Goal: Transaction & Acquisition: Book appointment/travel/reservation

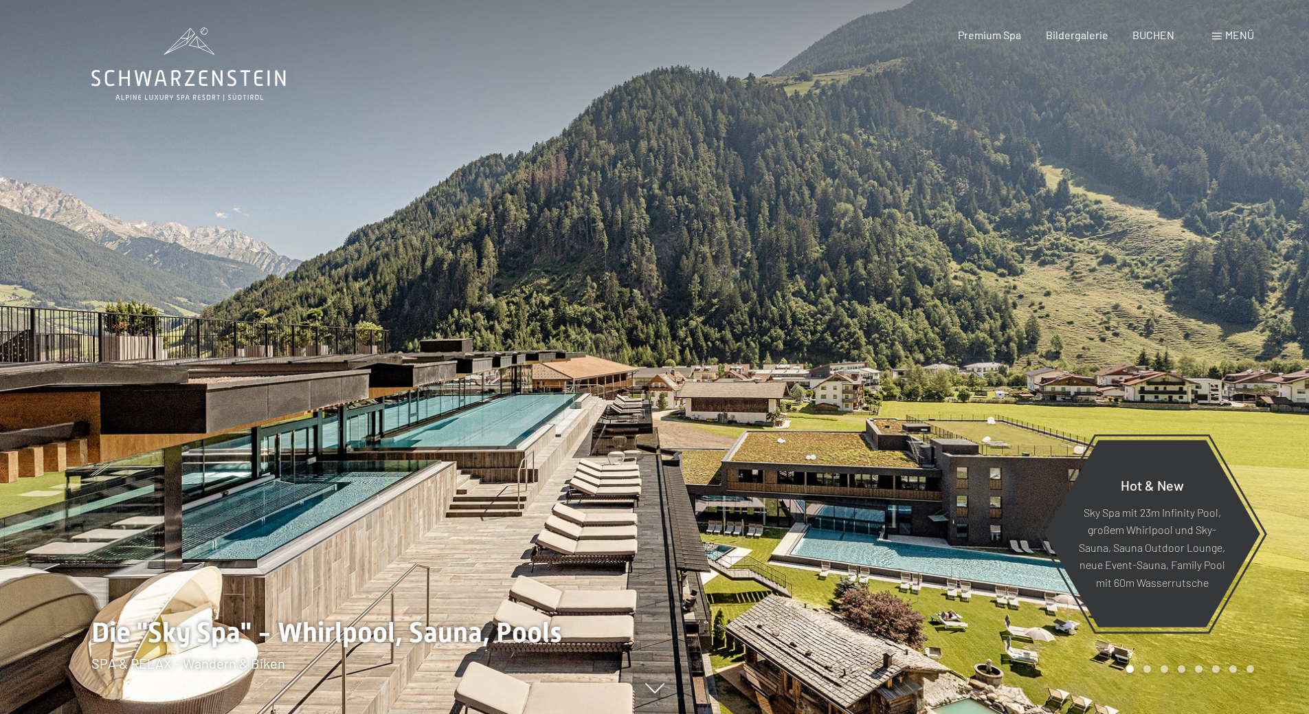
click at [1229, 35] on span "Menü" at bounding box center [1239, 34] width 29 height 13
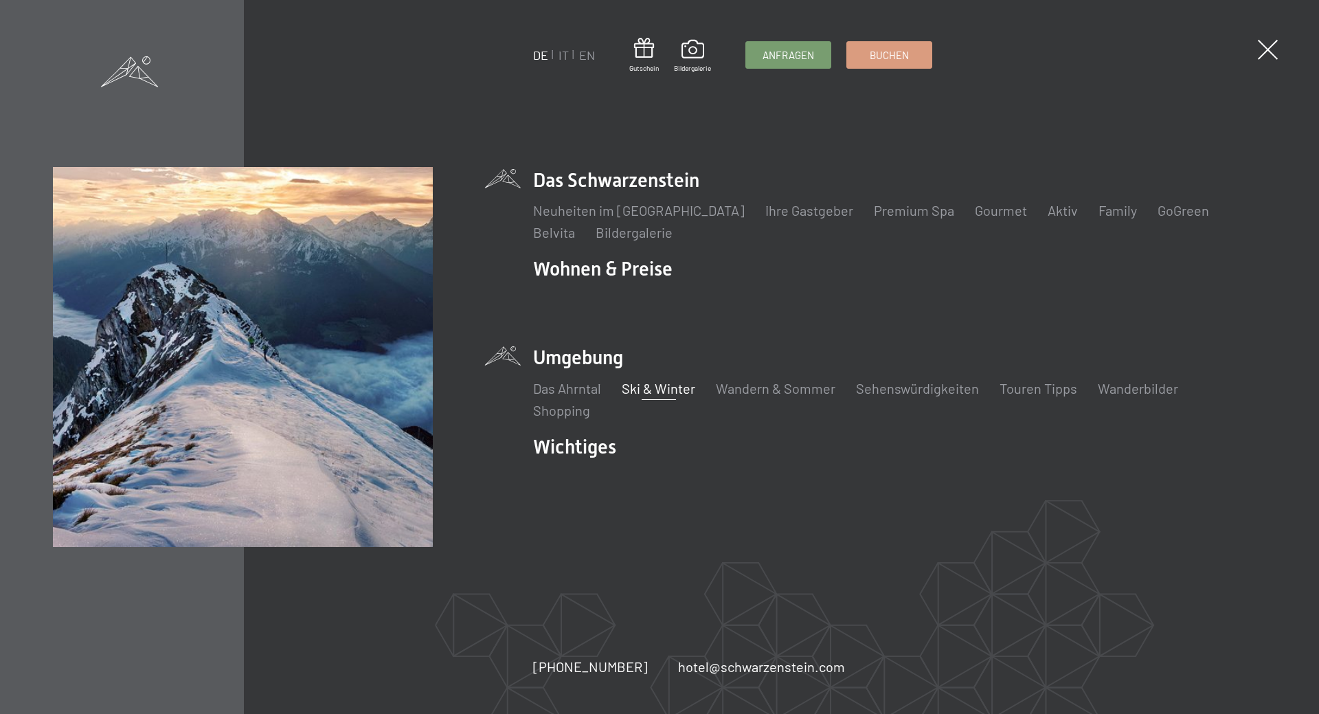
click at [658, 389] on link "Ski & Winter" at bounding box center [659, 388] width 74 height 16
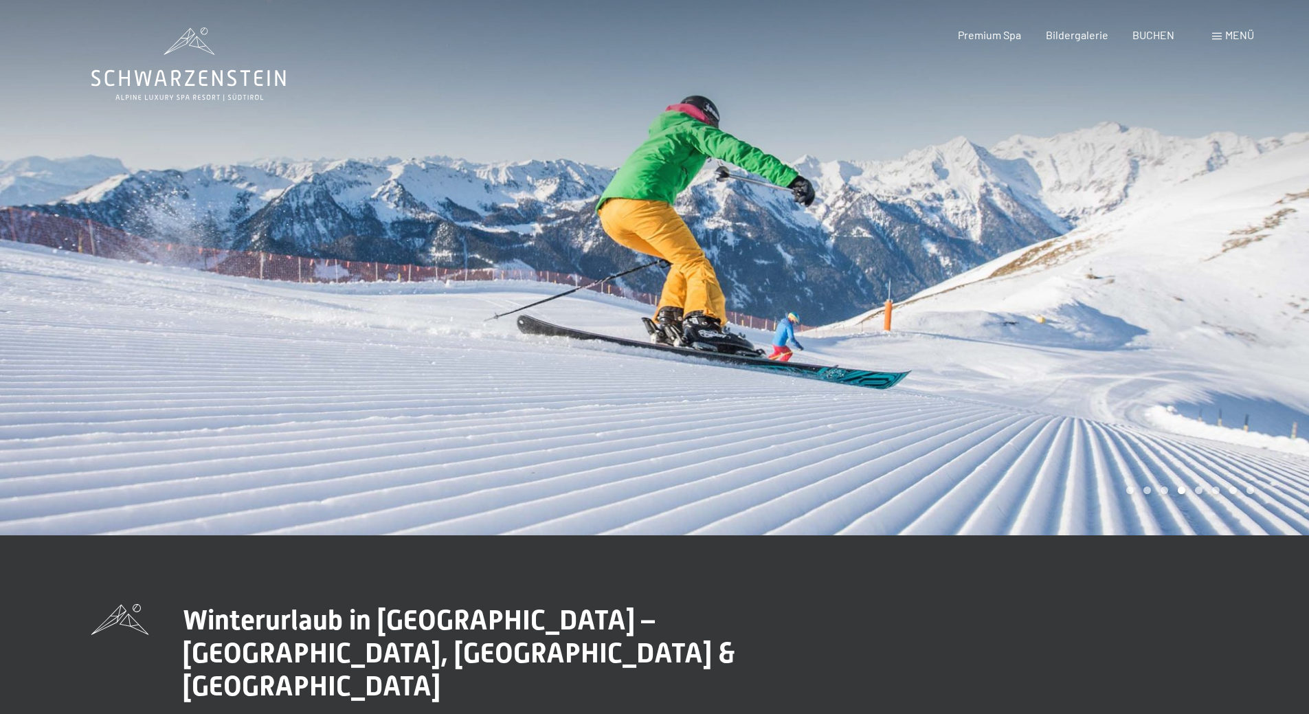
click at [47, 307] on div at bounding box center [327, 267] width 655 height 535
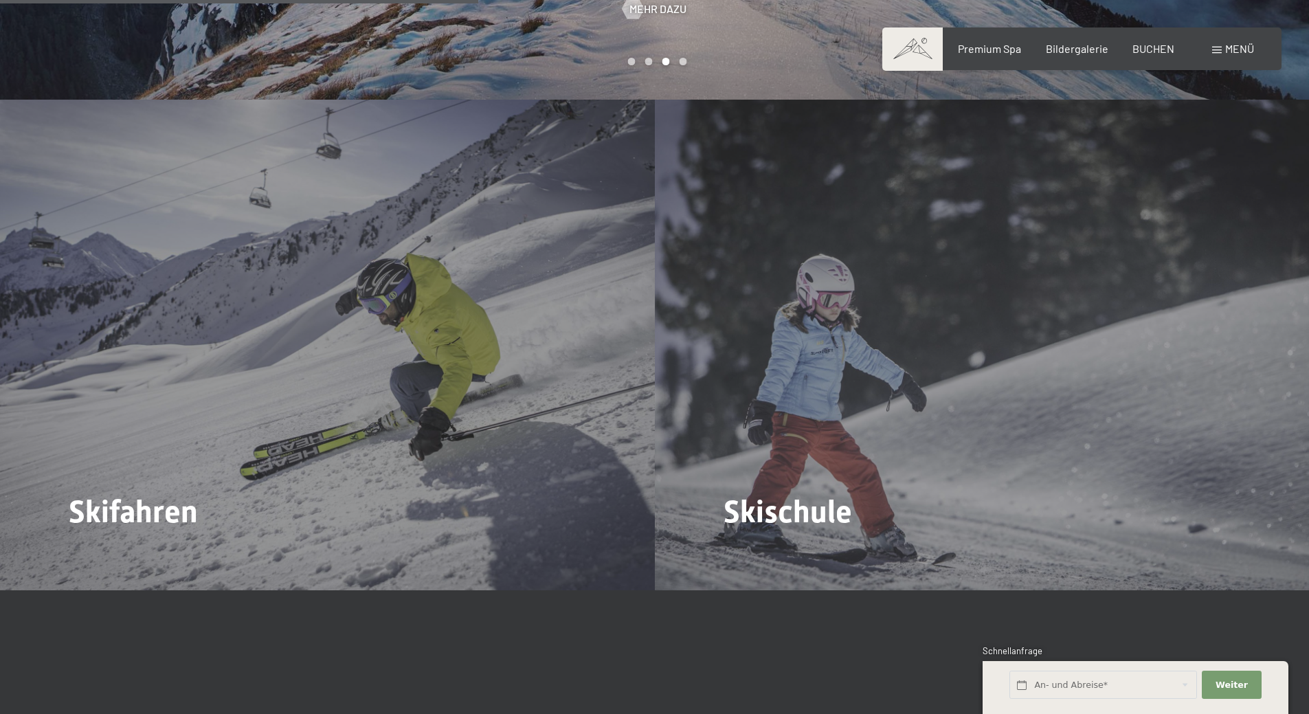
scroll to position [1855, 0]
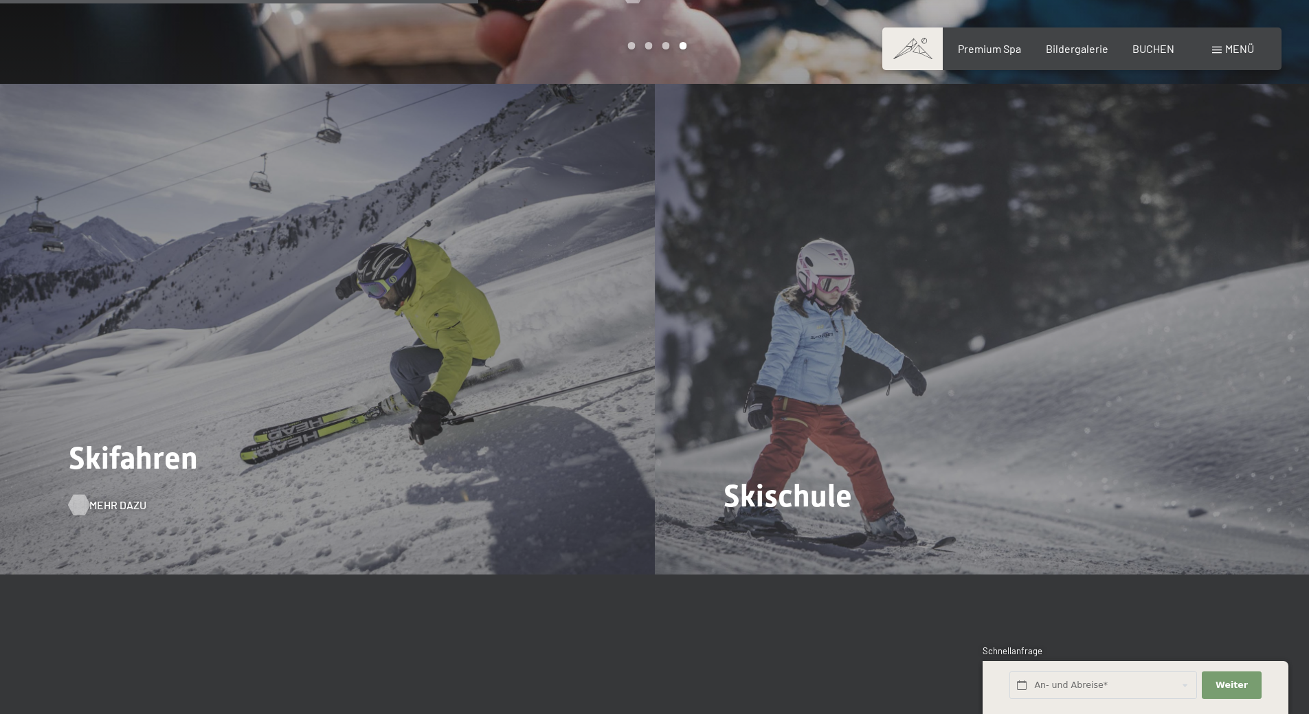
click at [85, 494] on div at bounding box center [79, 504] width 12 height 21
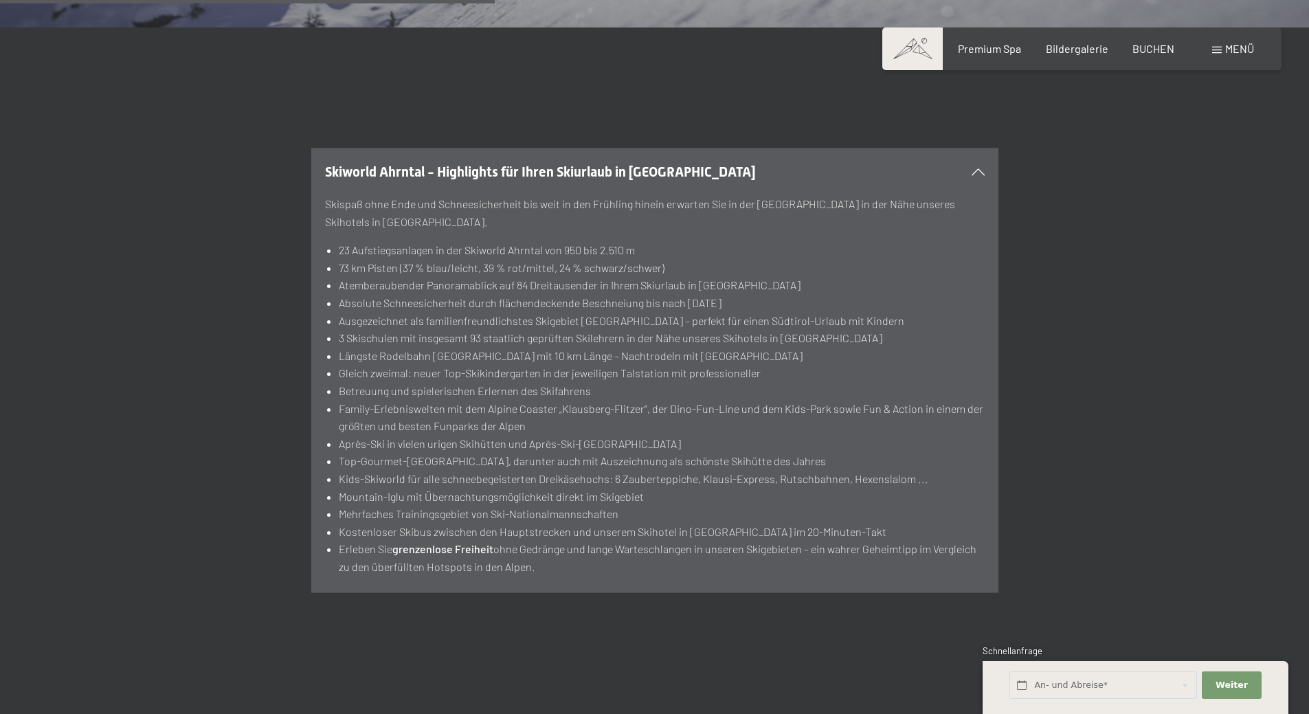
scroll to position [1718, 0]
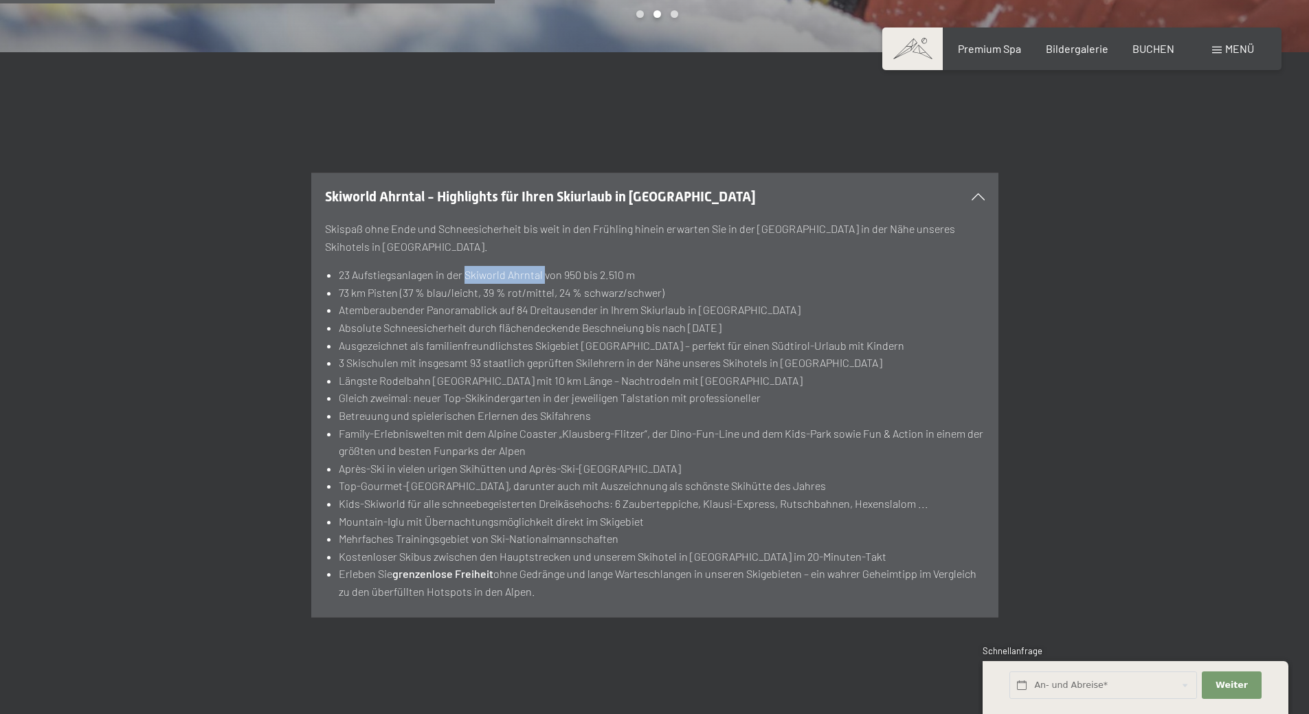
drag, startPoint x: 464, startPoint y: 208, endPoint x: 543, endPoint y: 212, distance: 78.4
click at [543, 266] on li "23 Aufstiegsanlagen in der Skiworld Ahrntal von 950 bis 2.510 m" at bounding box center [661, 275] width 645 height 18
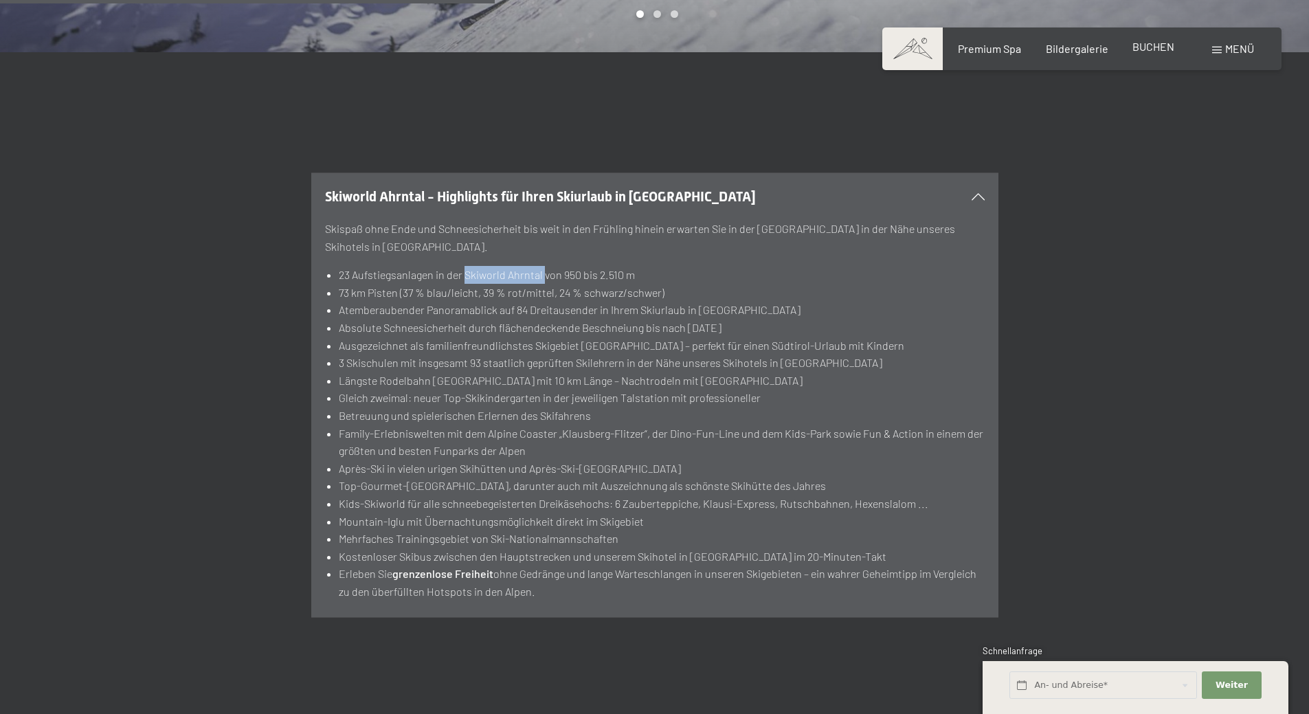
click at [1152, 53] on div "BUCHEN" at bounding box center [1153, 46] width 42 height 15
click at [1149, 47] on span "BUCHEN" at bounding box center [1153, 46] width 42 height 13
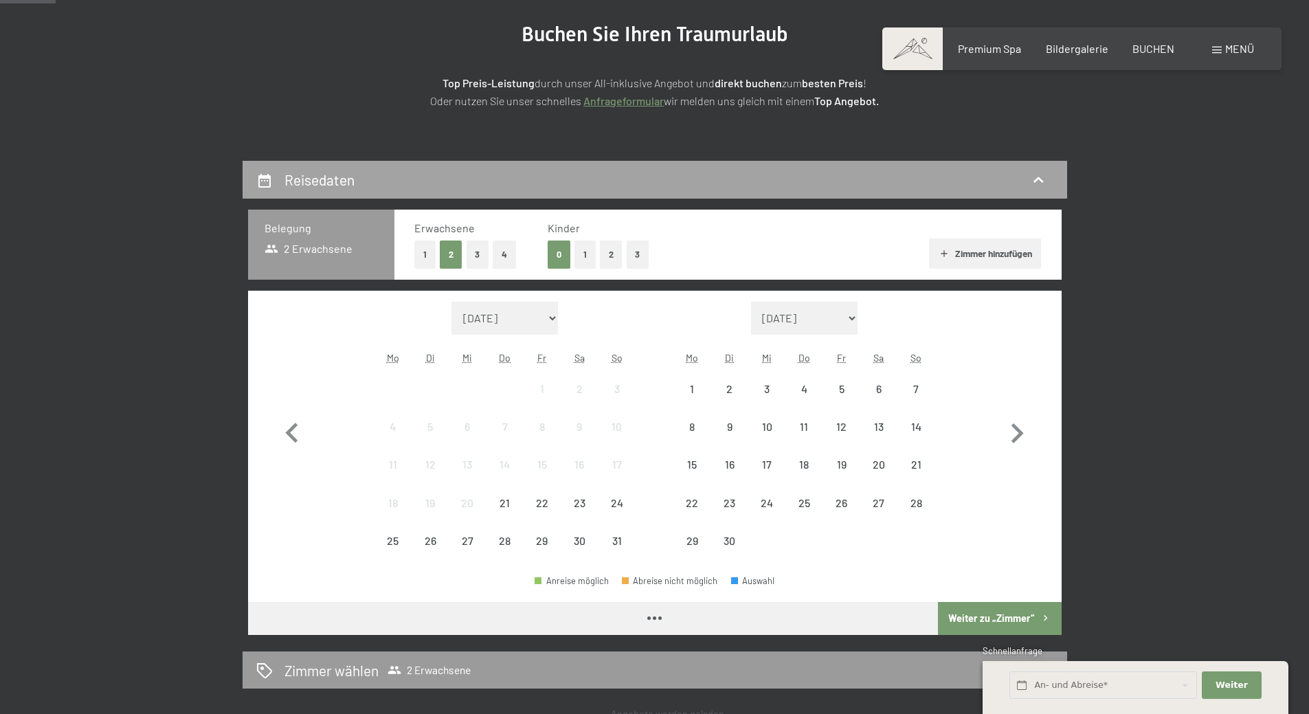
scroll to position [206, 0]
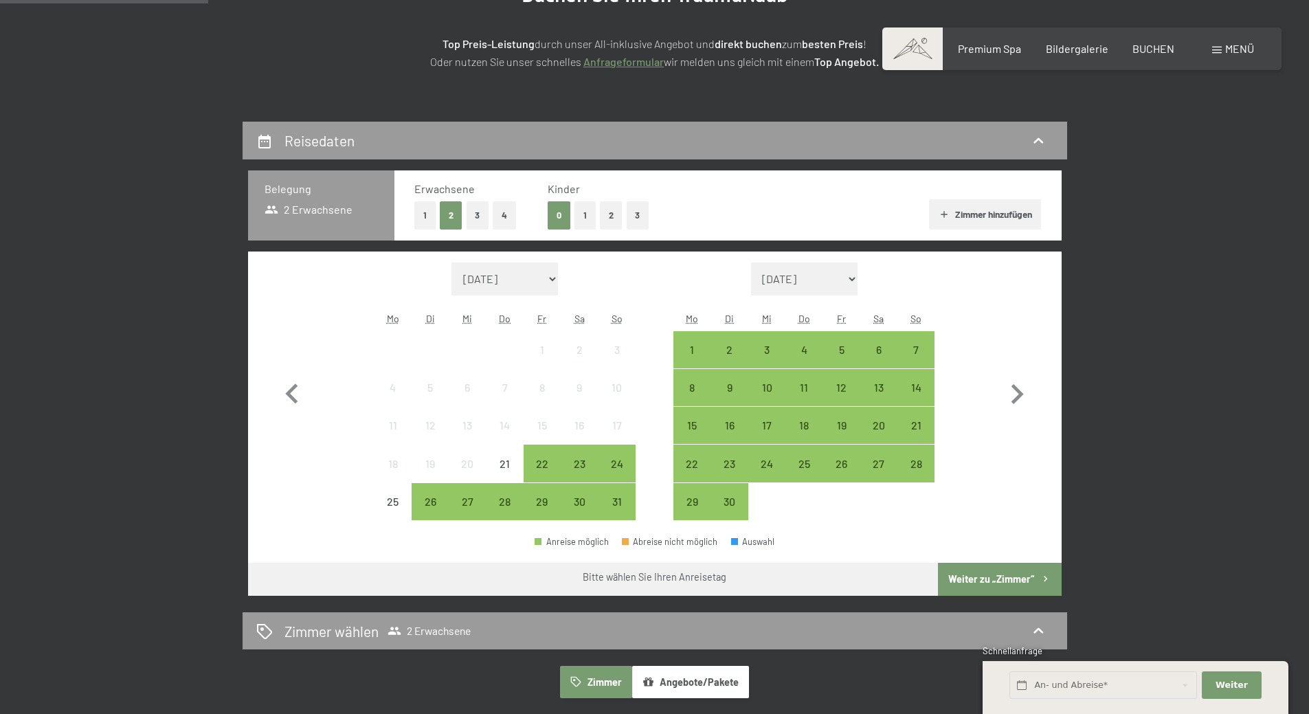
click at [605, 221] on button "2" at bounding box center [611, 215] width 23 height 28
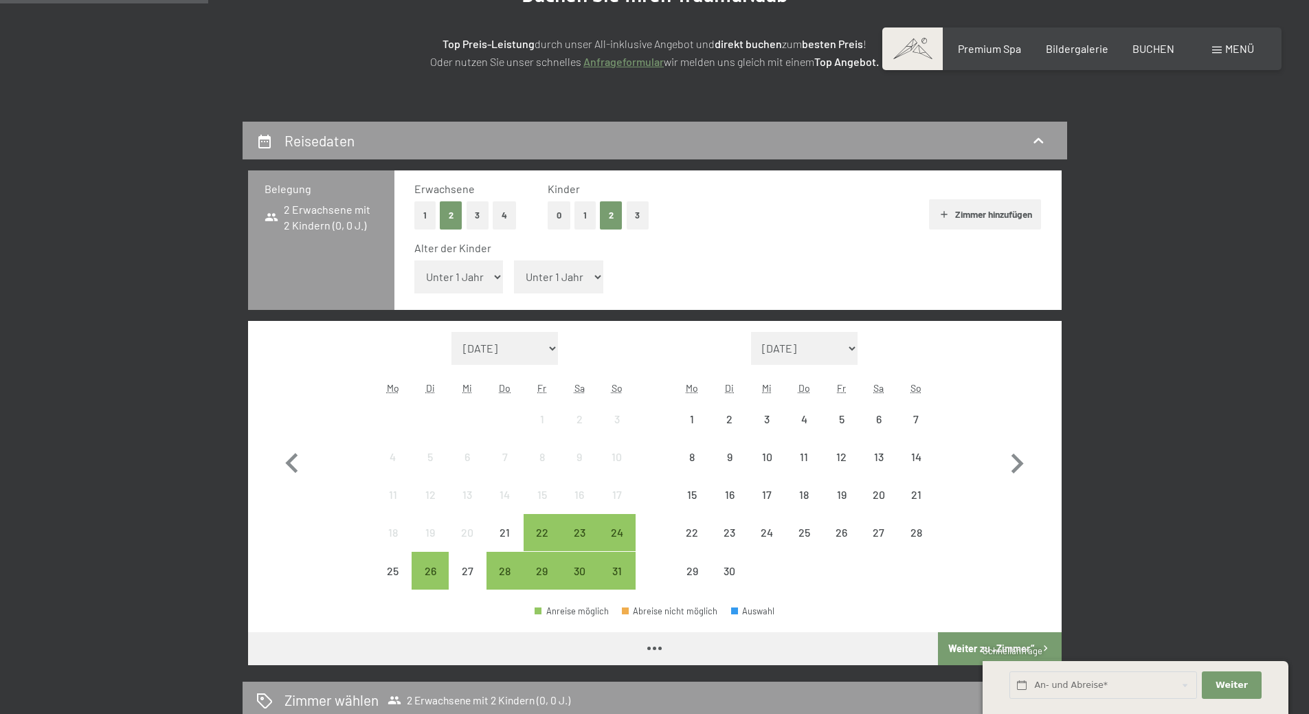
click at [475, 287] on select "Unter 1 Jahr 1 Jahr 2 Jahre 3 Jahre 4 Jahre 5 Jahre 6 Jahre 7 Jahre 8 Jahre 9 J…" at bounding box center [458, 276] width 89 height 33
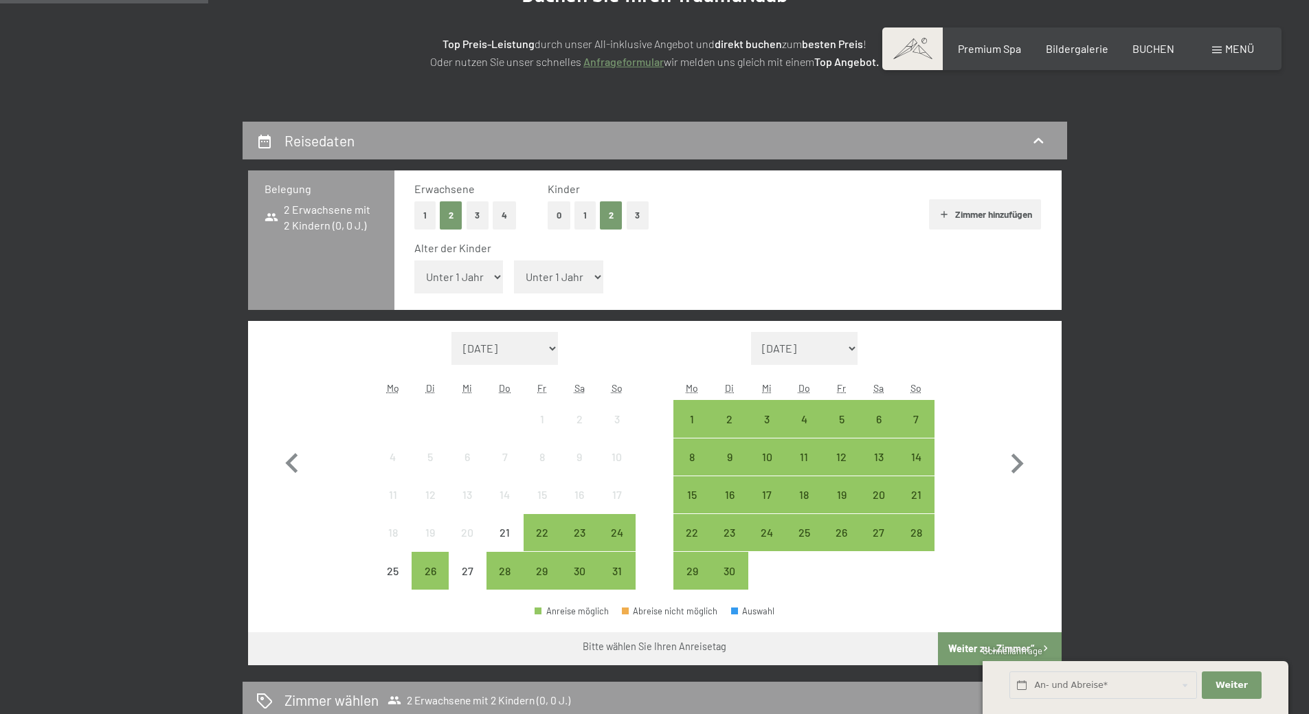
select select "5"
click at [414, 260] on select "Unter 1 Jahr 1 Jahr 2 Jahre 3 Jahre 4 Jahre 5 Jahre 6 Jahre 7 Jahre 8 Jahre 9 J…" at bounding box center [458, 276] width 89 height 33
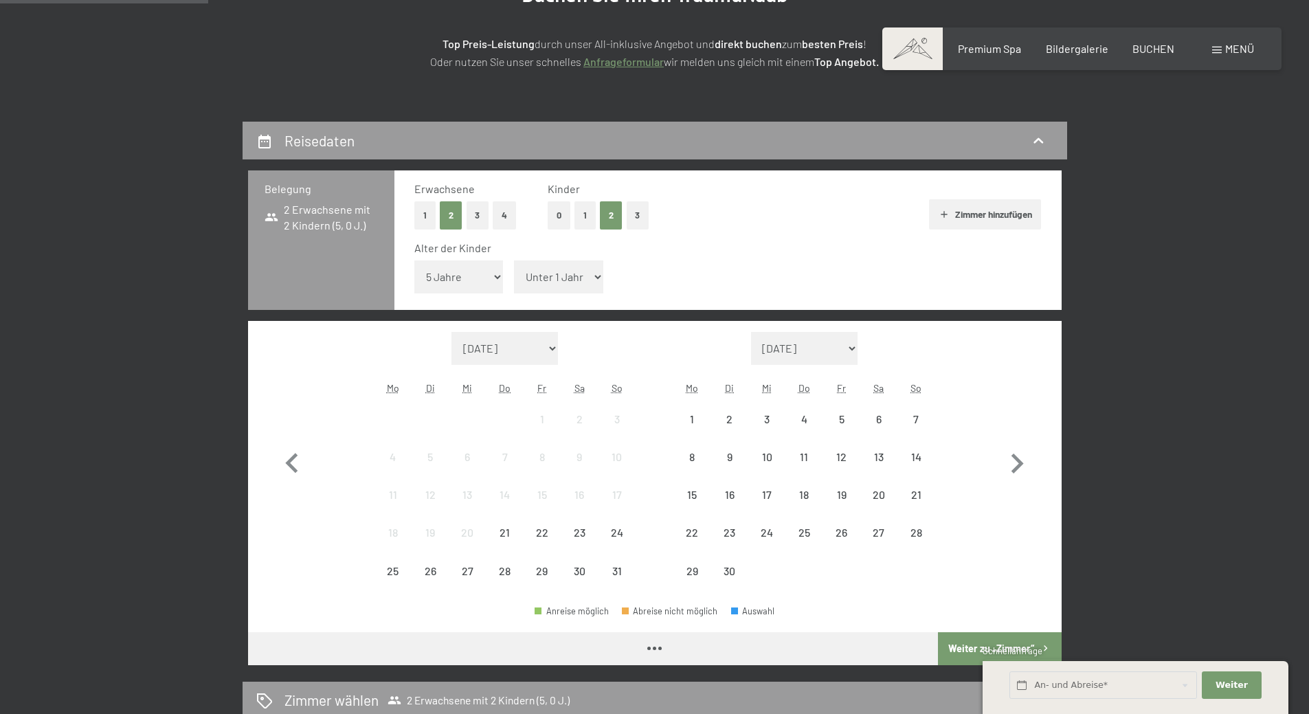
click at [560, 277] on select "Unter 1 Jahr 1 Jahr 2 Jahre 3 Jahre 4 Jahre 5 Jahre 6 Jahre 7 Jahre 8 Jahre 9 J…" at bounding box center [558, 276] width 89 height 33
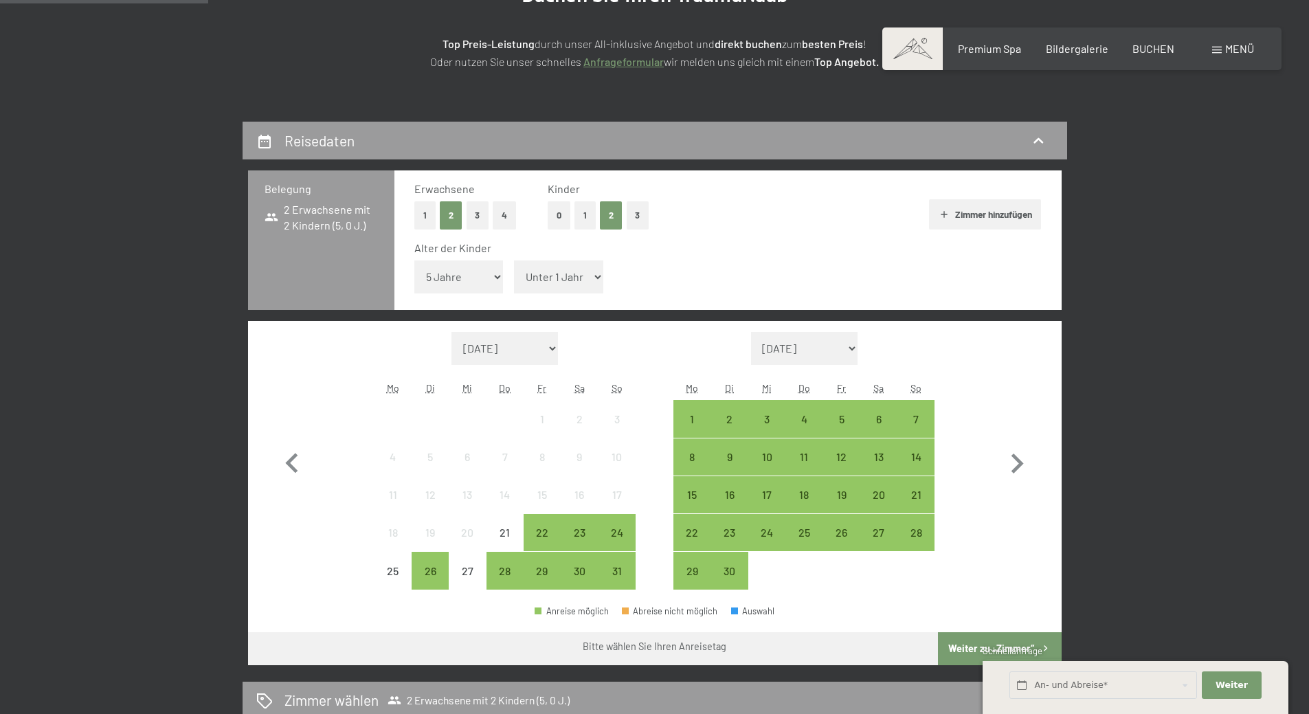
select select "8"
click at [514, 260] on select "Unter 1 Jahr 1 Jahr 2 Jahre 3 Jahre 4 Jahre 5 Jahre 6 Jahre 7 Jahre 8 Jahre 9 J…" at bounding box center [558, 276] width 89 height 33
click at [1015, 462] on icon "button" at bounding box center [1017, 464] width 40 height 40
select select "2025-09-01"
select select "2025-10-01"
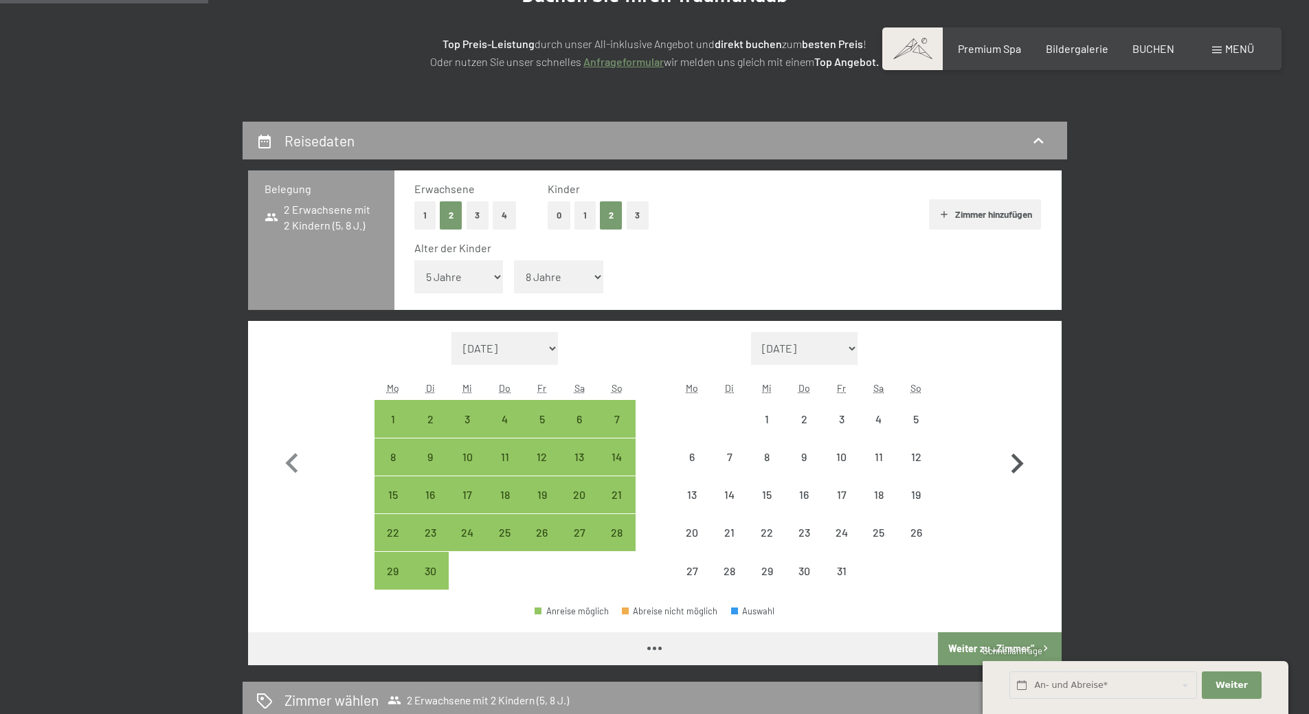
click at [1015, 462] on icon "button" at bounding box center [1017, 464] width 40 height 40
select select "2025-10-01"
select select "2025-11-01"
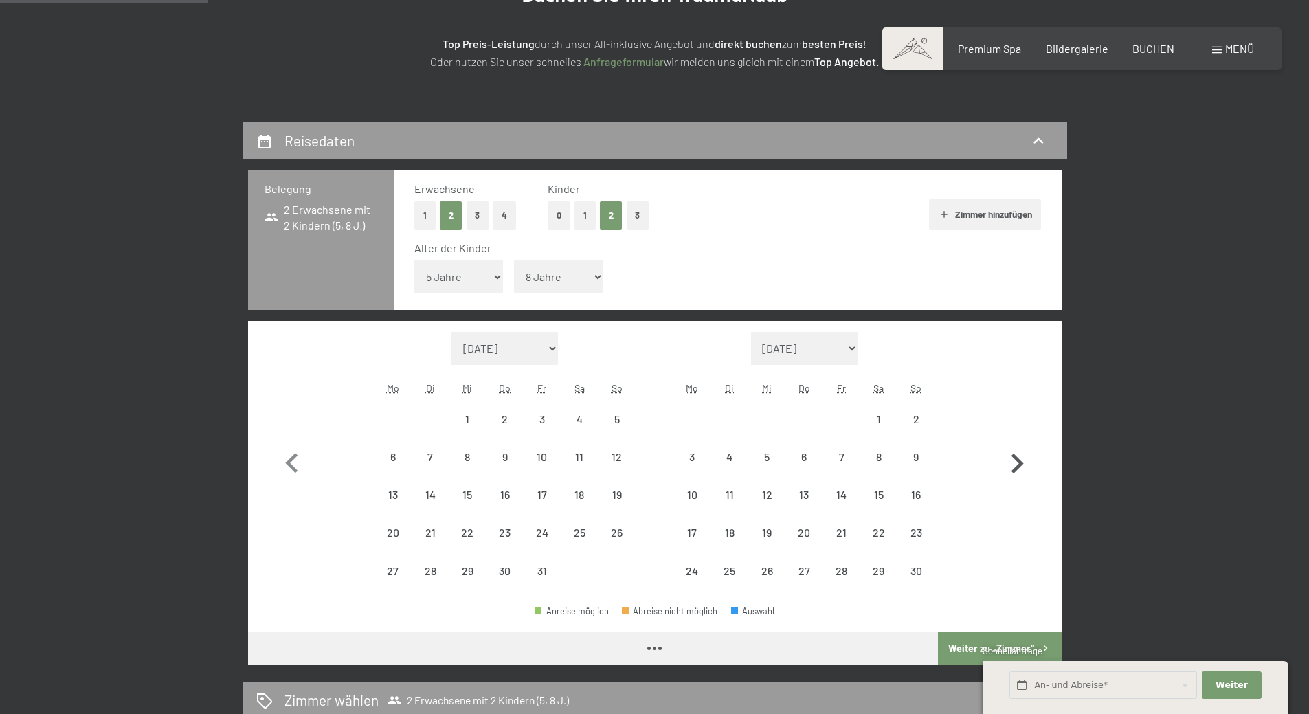
click at [1015, 462] on icon "button" at bounding box center [1017, 464] width 40 height 40
select select "2025-11-01"
select select "2025-12-01"
click at [1015, 462] on icon "button" at bounding box center [1017, 464] width 40 height 40
select select "2025-12-01"
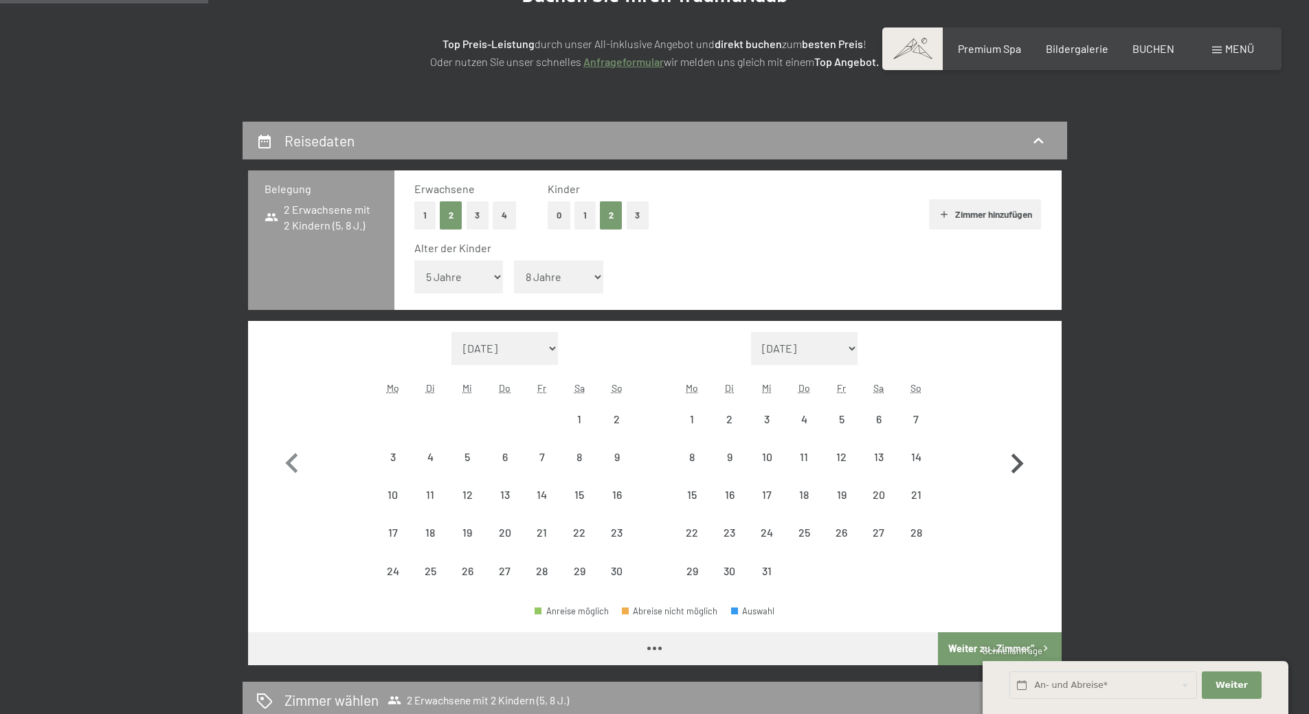
select select "2026-01-01"
select select "2025-12-01"
select select "2026-01-01"
click at [1015, 462] on icon "button" at bounding box center [1017, 464] width 40 height 40
select select "2026-01-01"
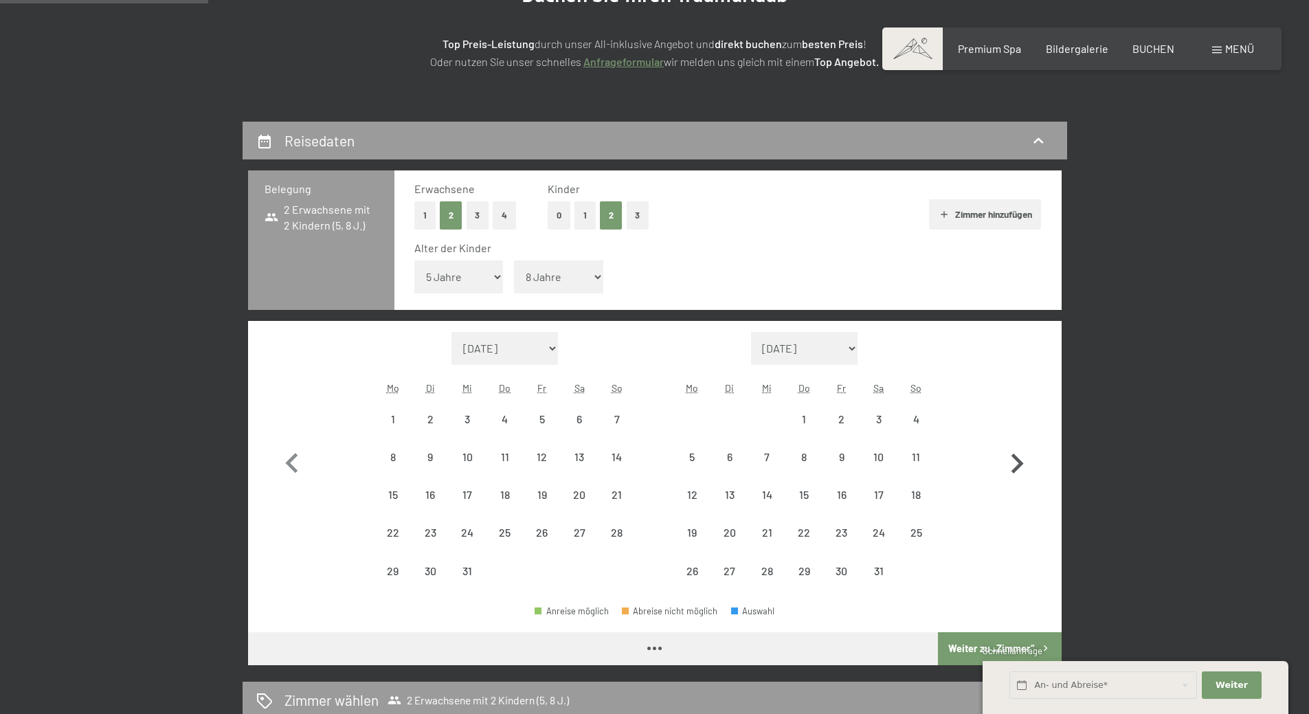
select select "2026-02-01"
select select "2026-01-01"
select select "2026-02-01"
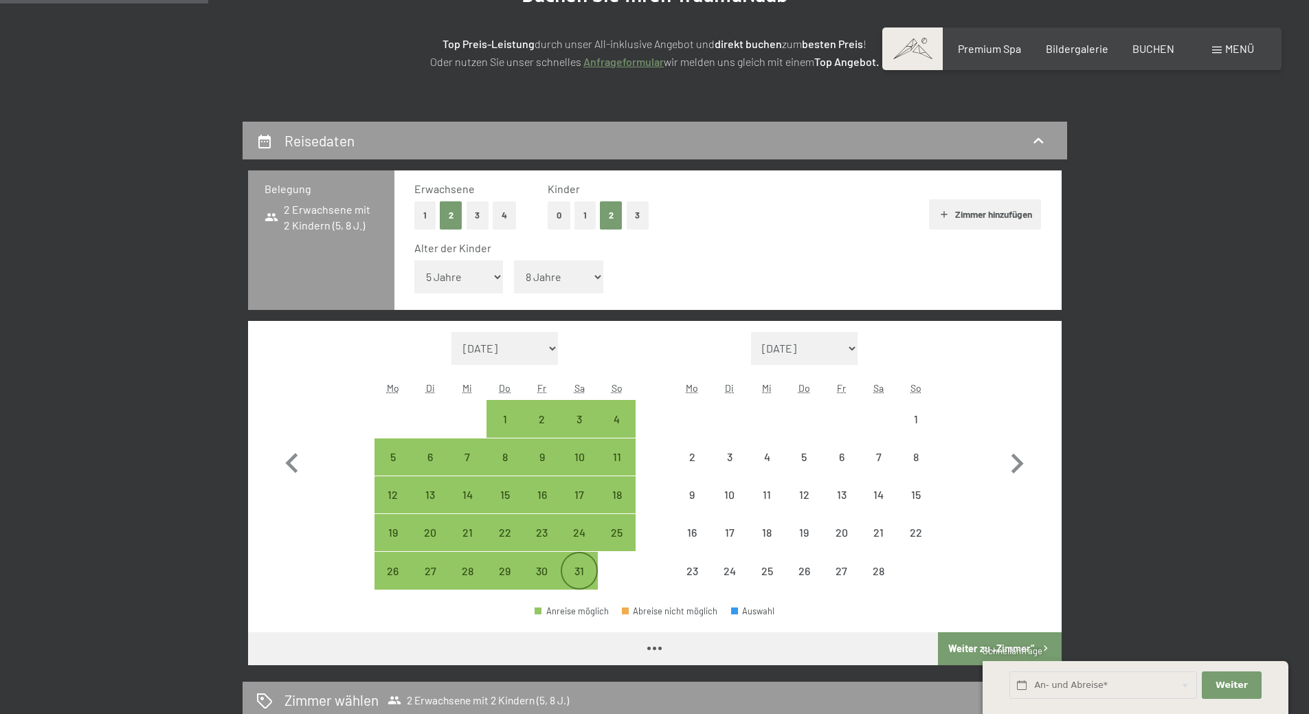
select select "2026-01-01"
select select "2026-02-01"
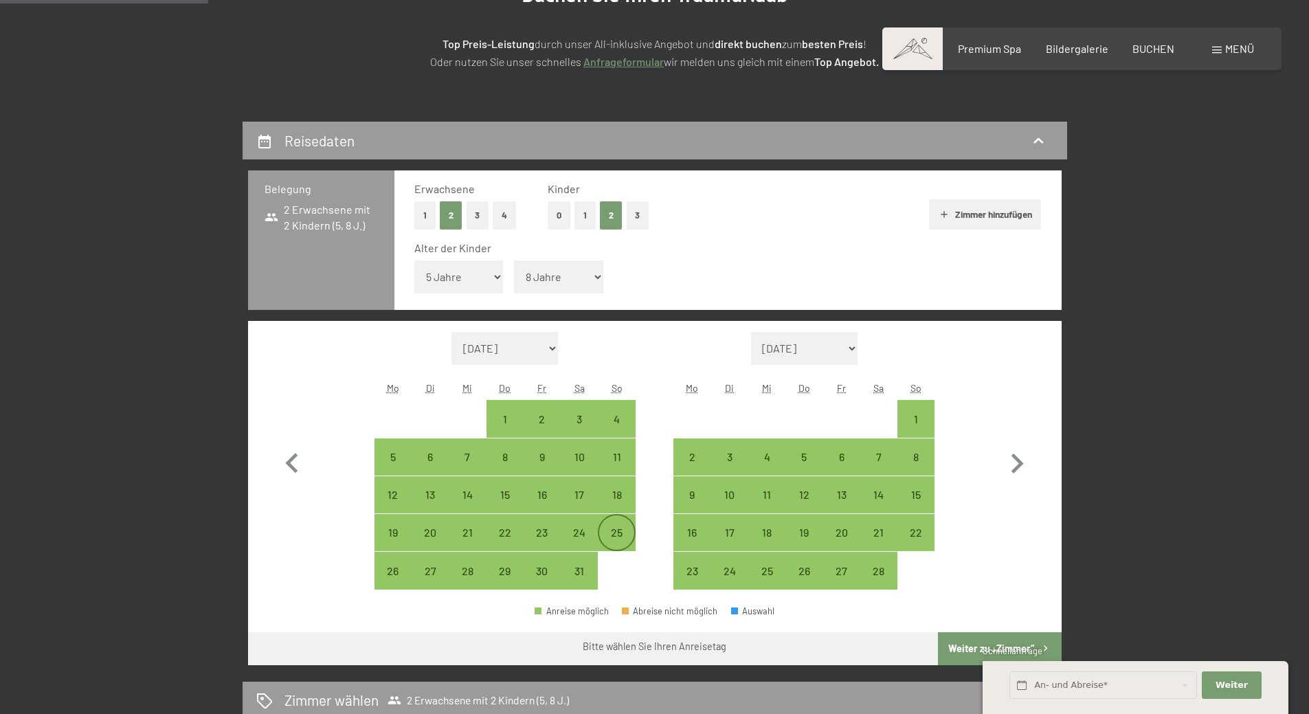
click at [625, 524] on div "25" at bounding box center [616, 532] width 34 height 34
select select "2026-01-01"
select select "2026-02-01"
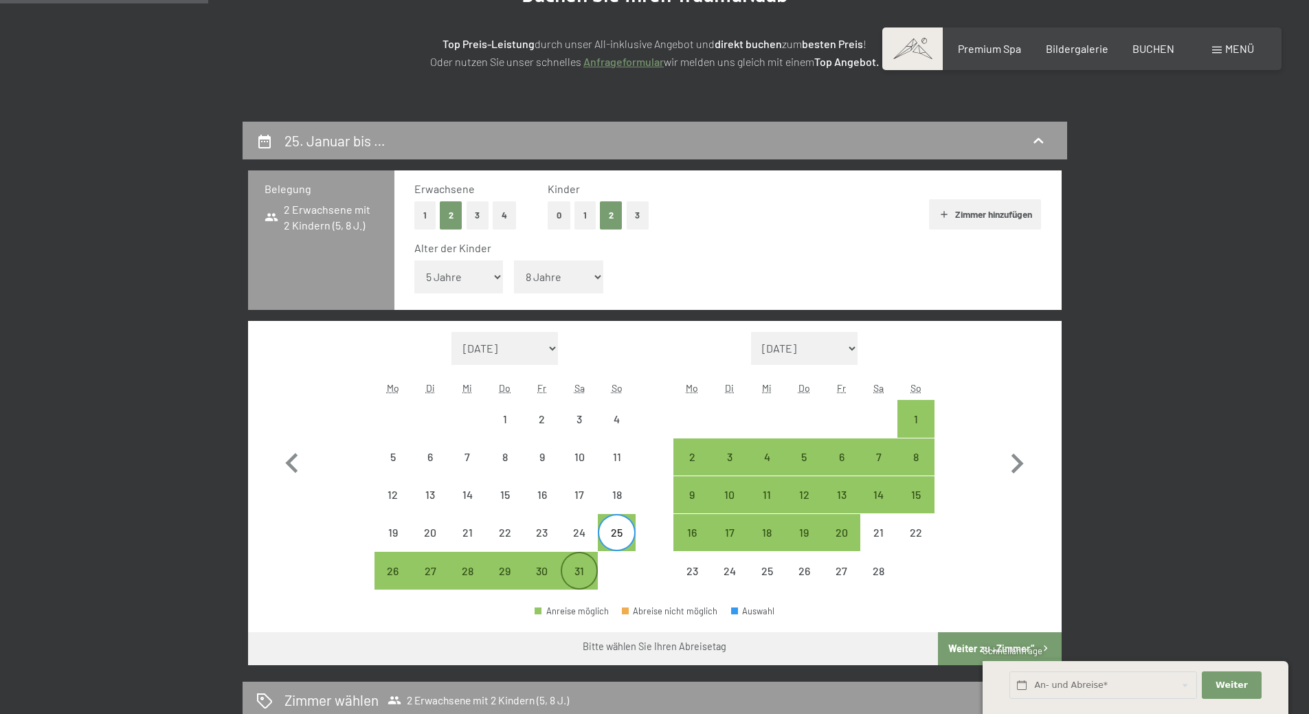
click at [585, 572] on div "31" at bounding box center [579, 582] width 34 height 34
select select "2026-01-01"
select select "2026-02-01"
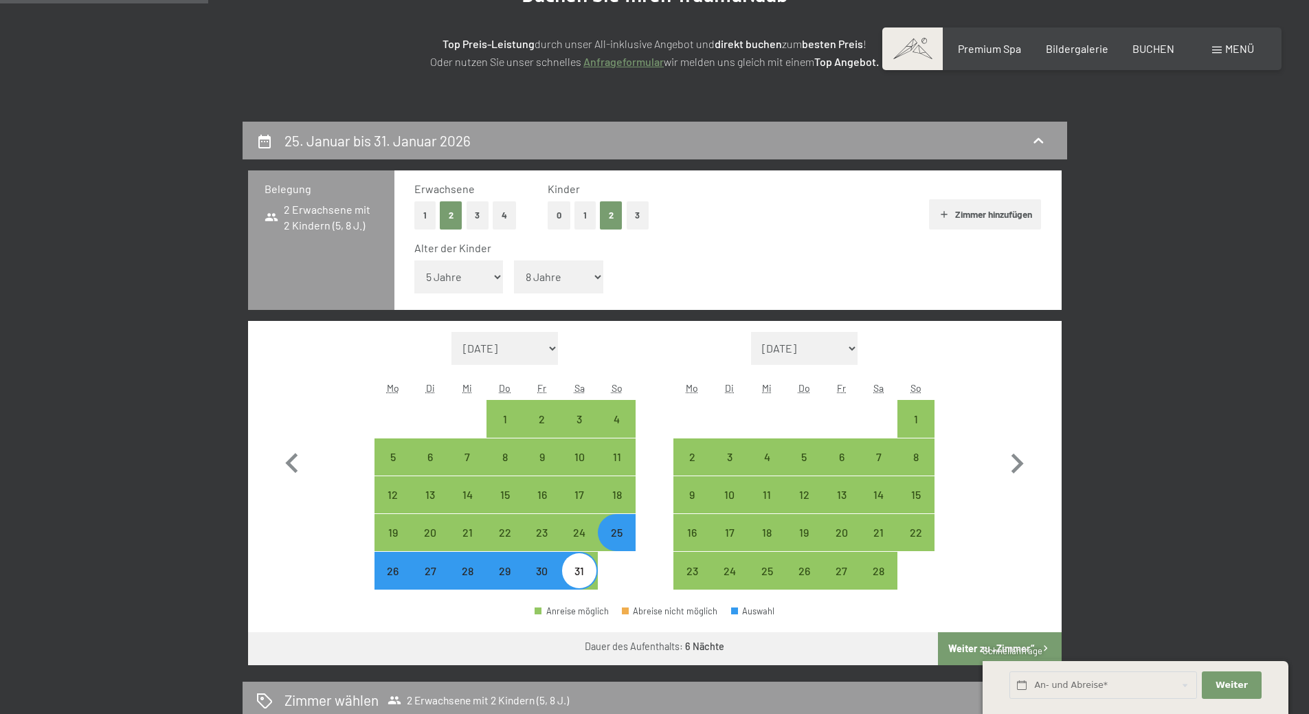
click at [967, 647] on button "Weiter zu „Zimmer“" at bounding box center [999, 648] width 123 height 33
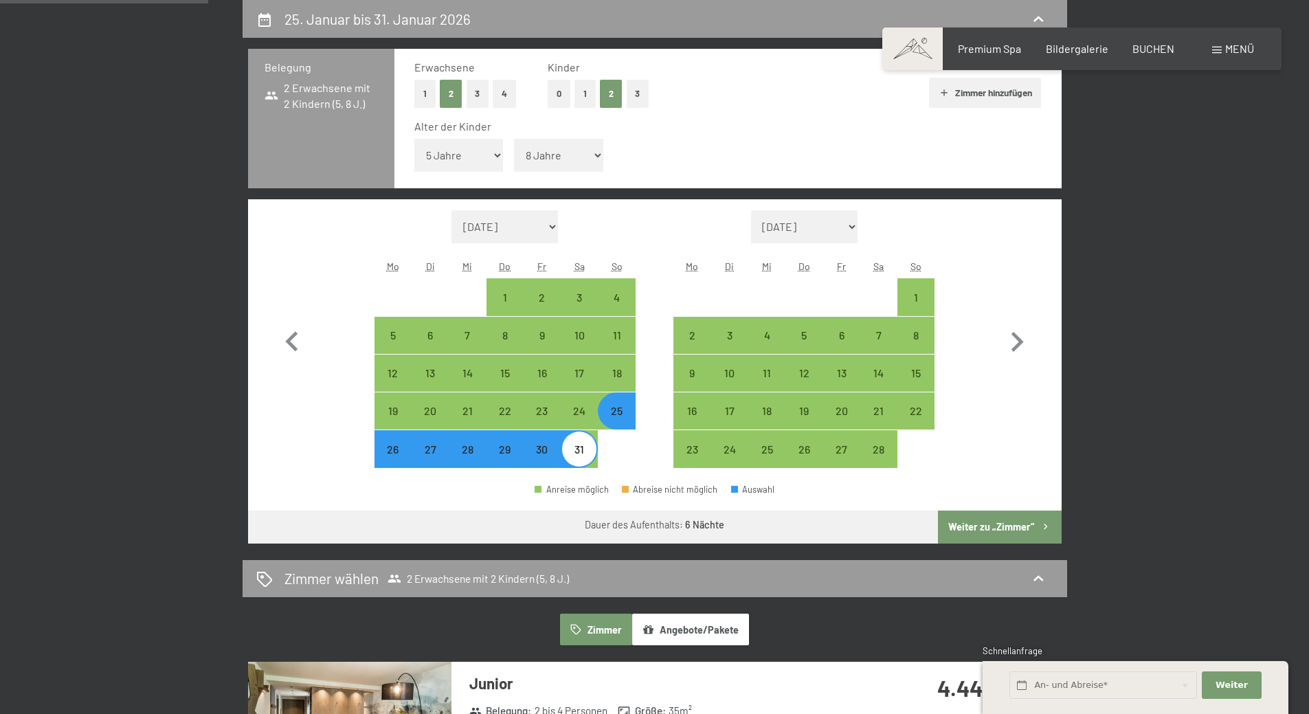
select select "2026-01-01"
select select "2026-02-01"
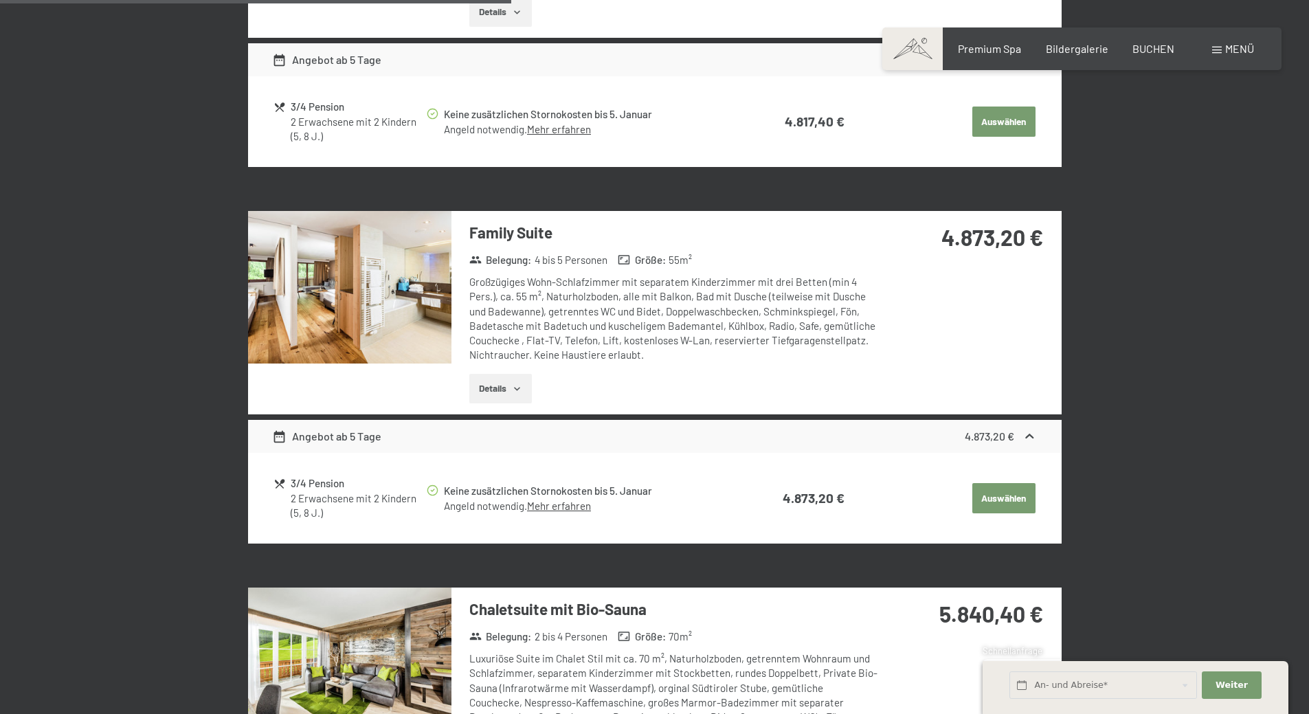
scroll to position [1427, 0]
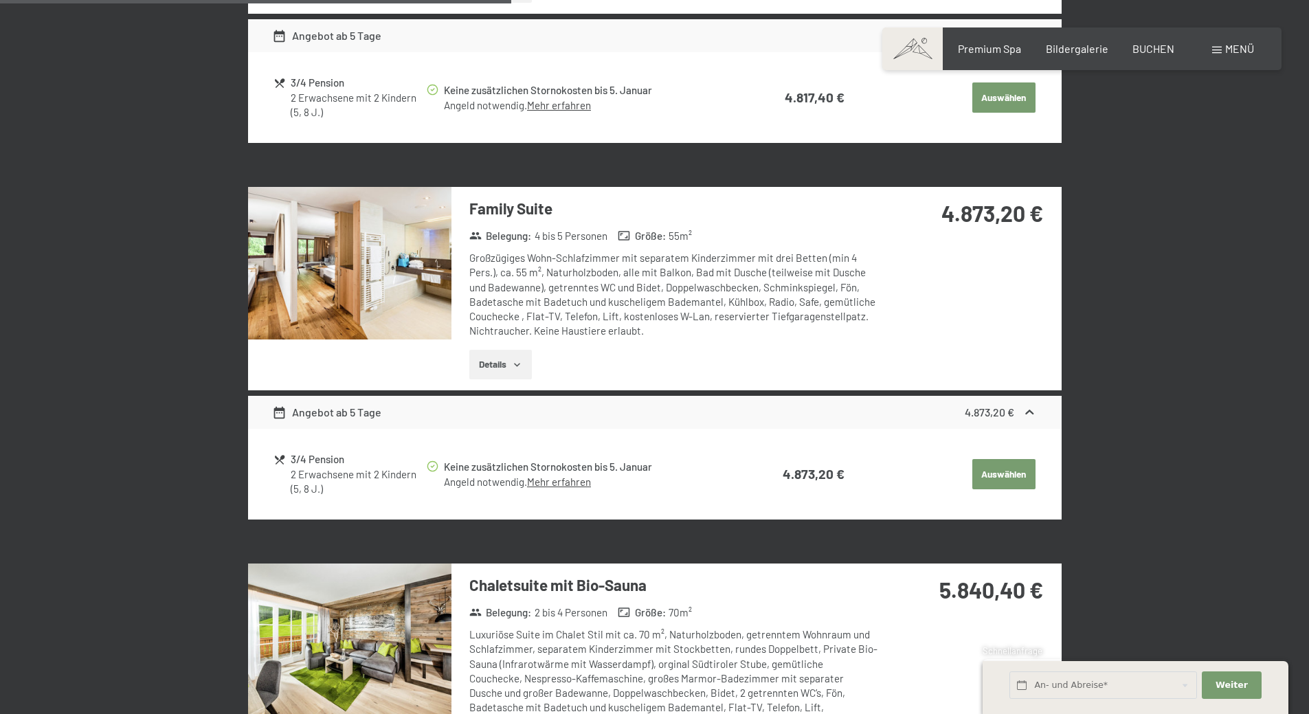
click at [511, 352] on button "Details" at bounding box center [500, 365] width 63 height 30
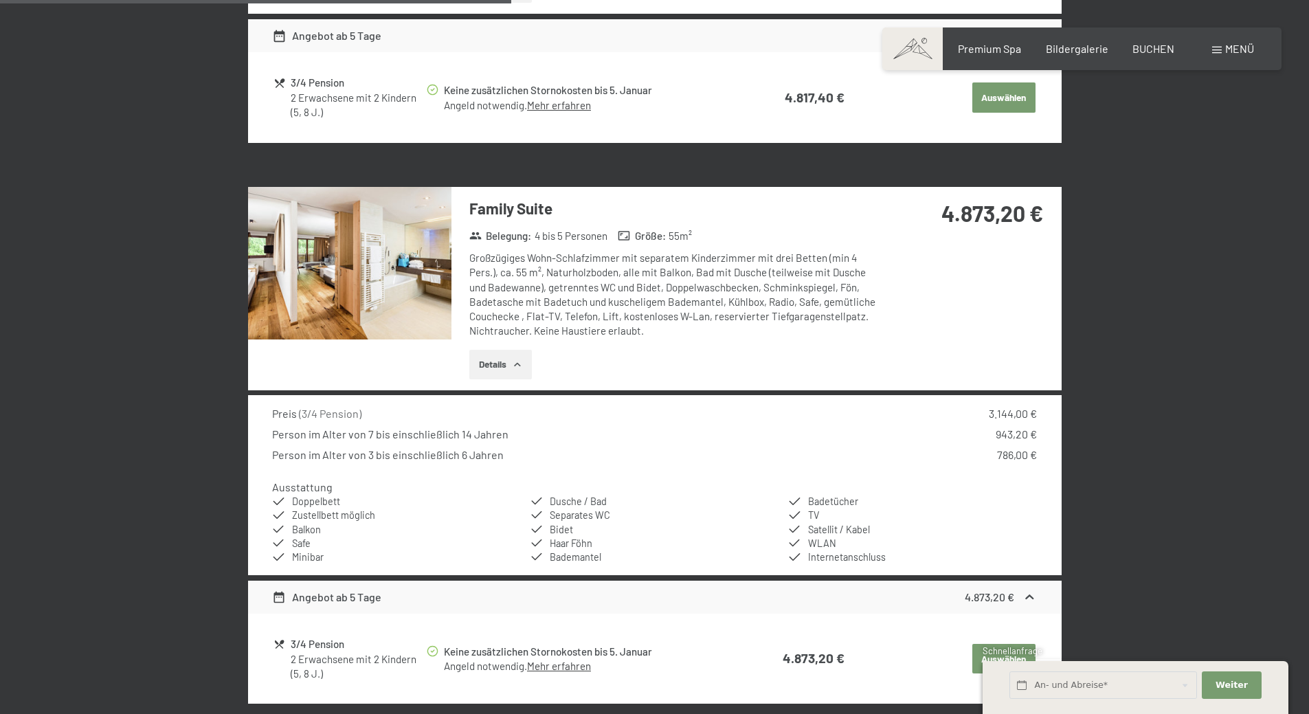
click at [374, 258] on img at bounding box center [349, 263] width 203 height 153
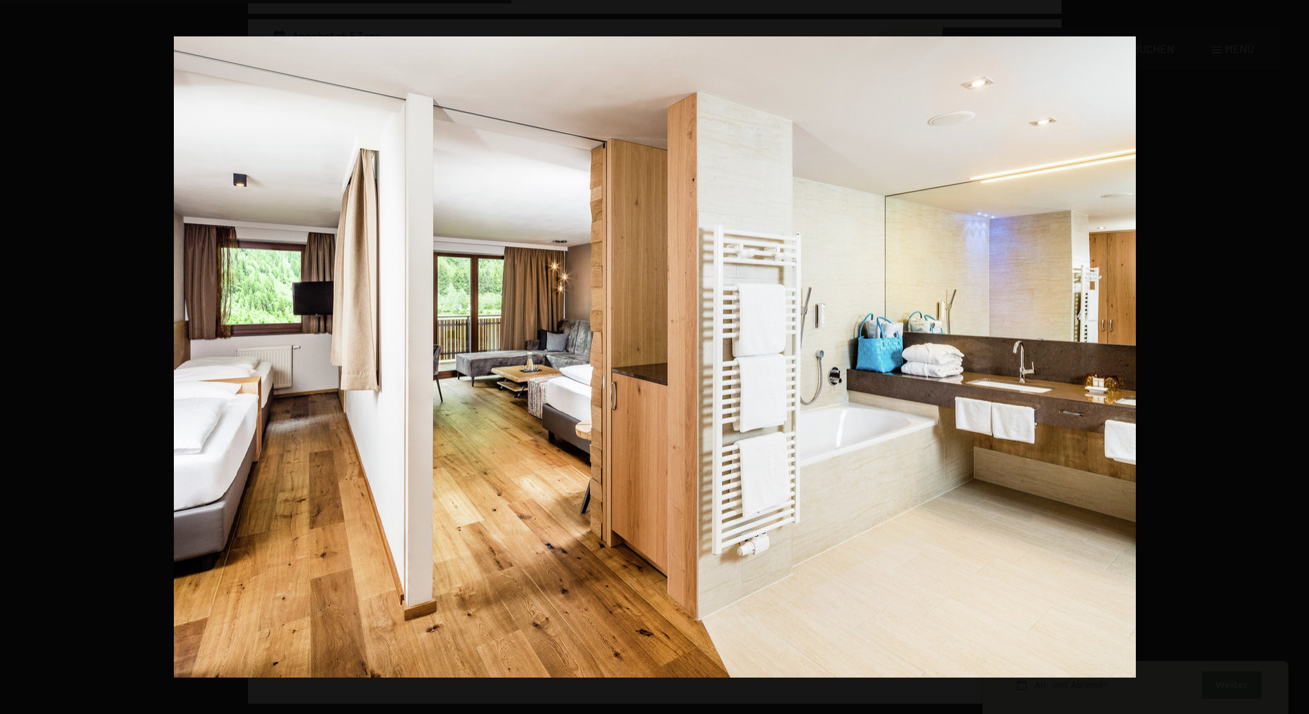
click at [1299, 357] on button "button" at bounding box center [1285, 357] width 48 height 69
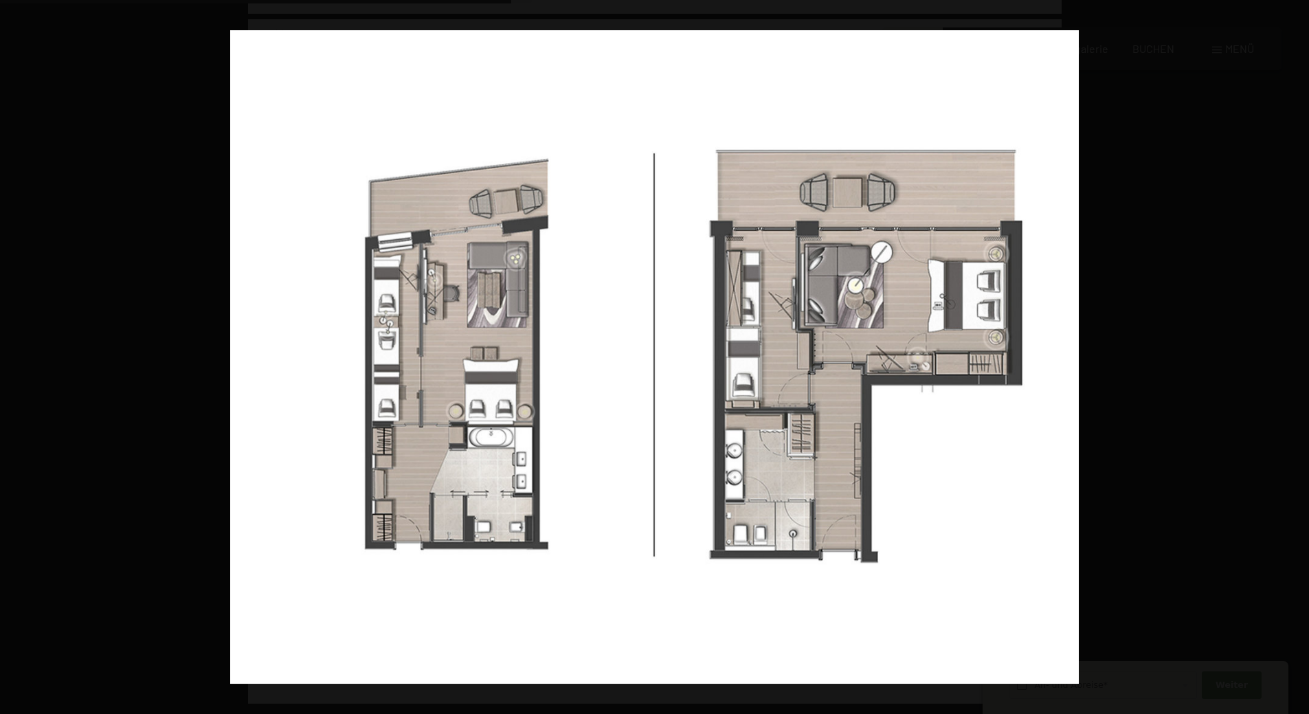
click at [1299, 357] on button "button" at bounding box center [1285, 357] width 48 height 69
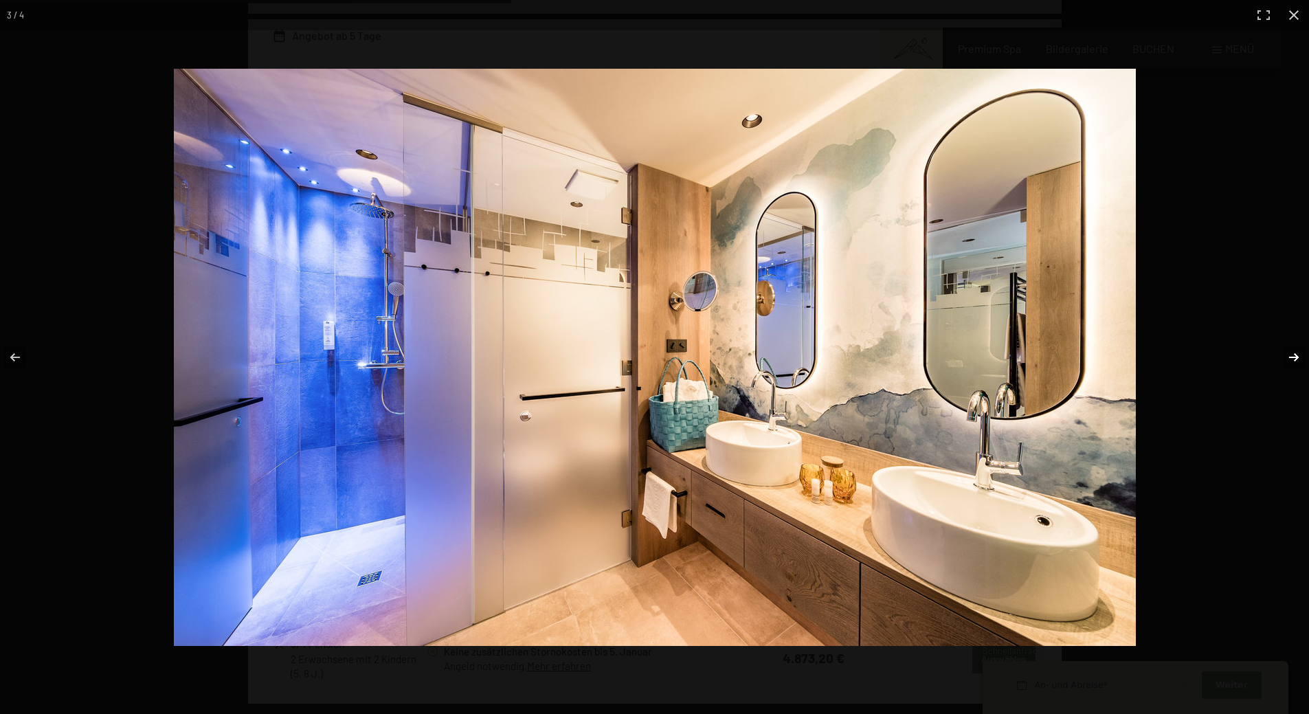
click at [1299, 357] on button "button" at bounding box center [1285, 357] width 48 height 69
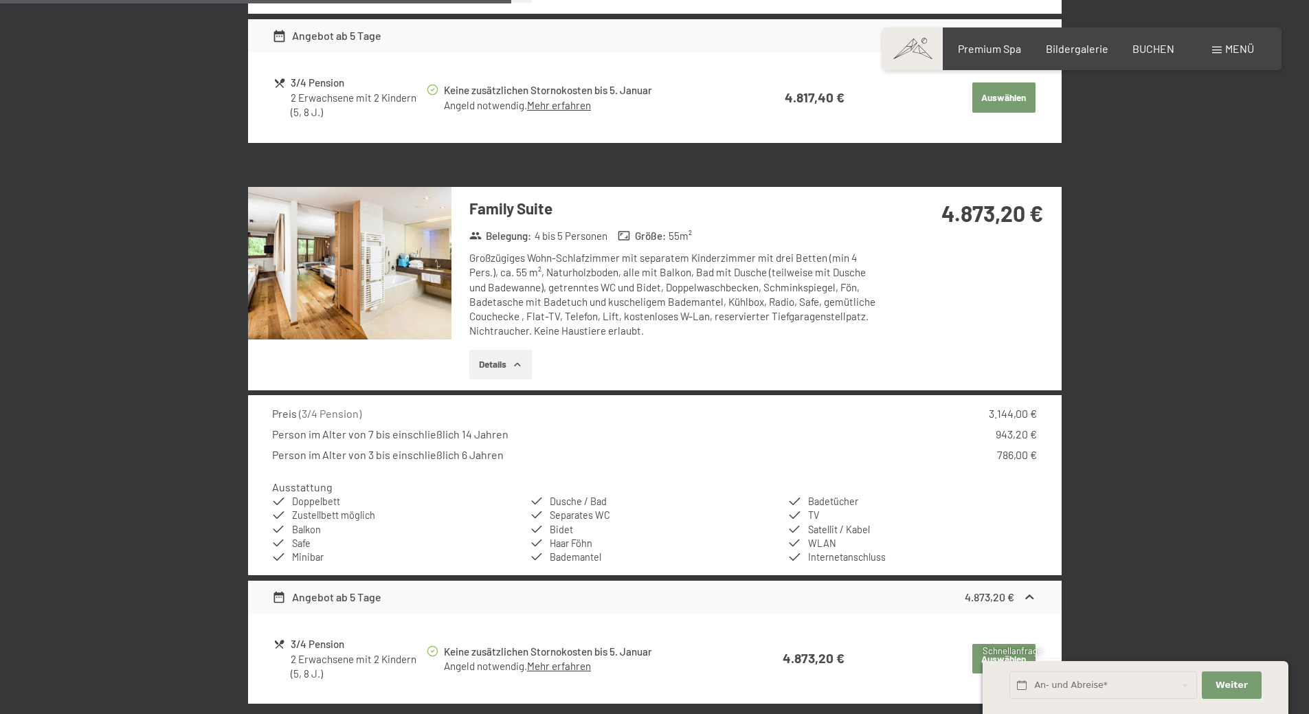
click at [0, 0] on button "button" at bounding box center [0, 0] width 0 height 0
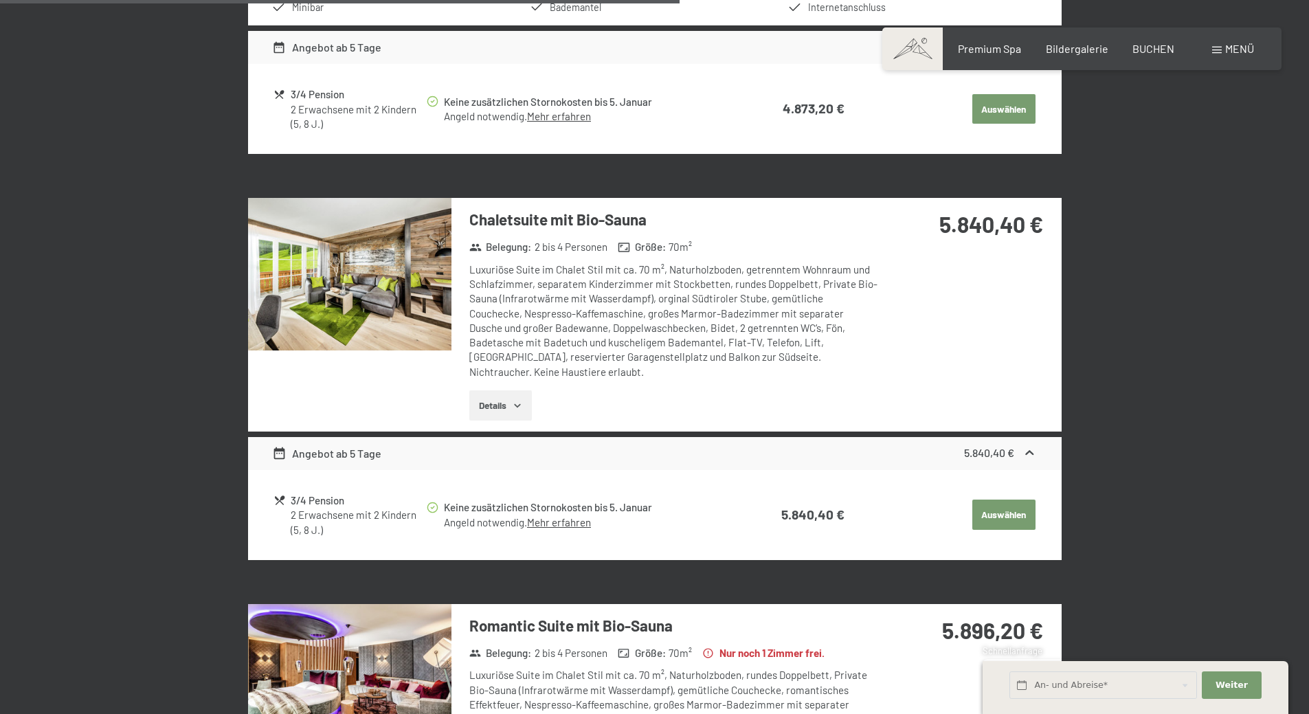
scroll to position [2046, 0]
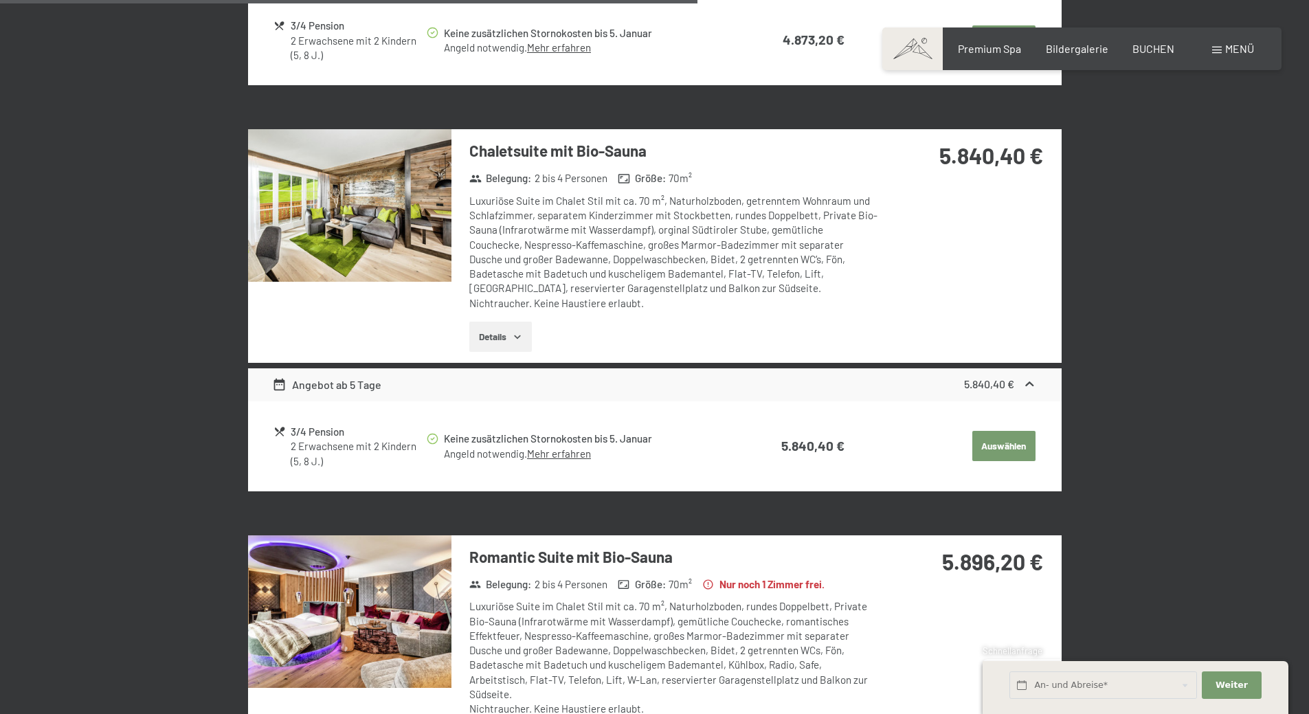
click at [399, 194] on img at bounding box center [349, 205] width 203 height 153
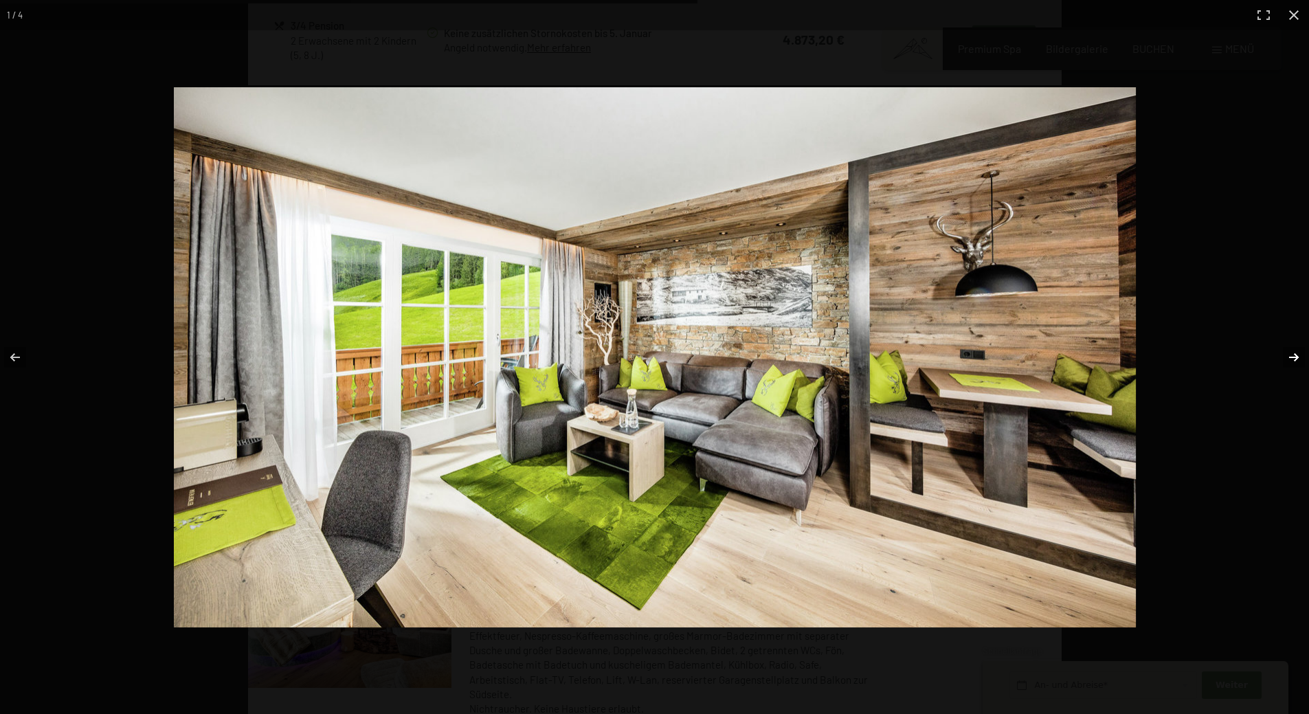
click at [1288, 358] on button "button" at bounding box center [1285, 357] width 48 height 69
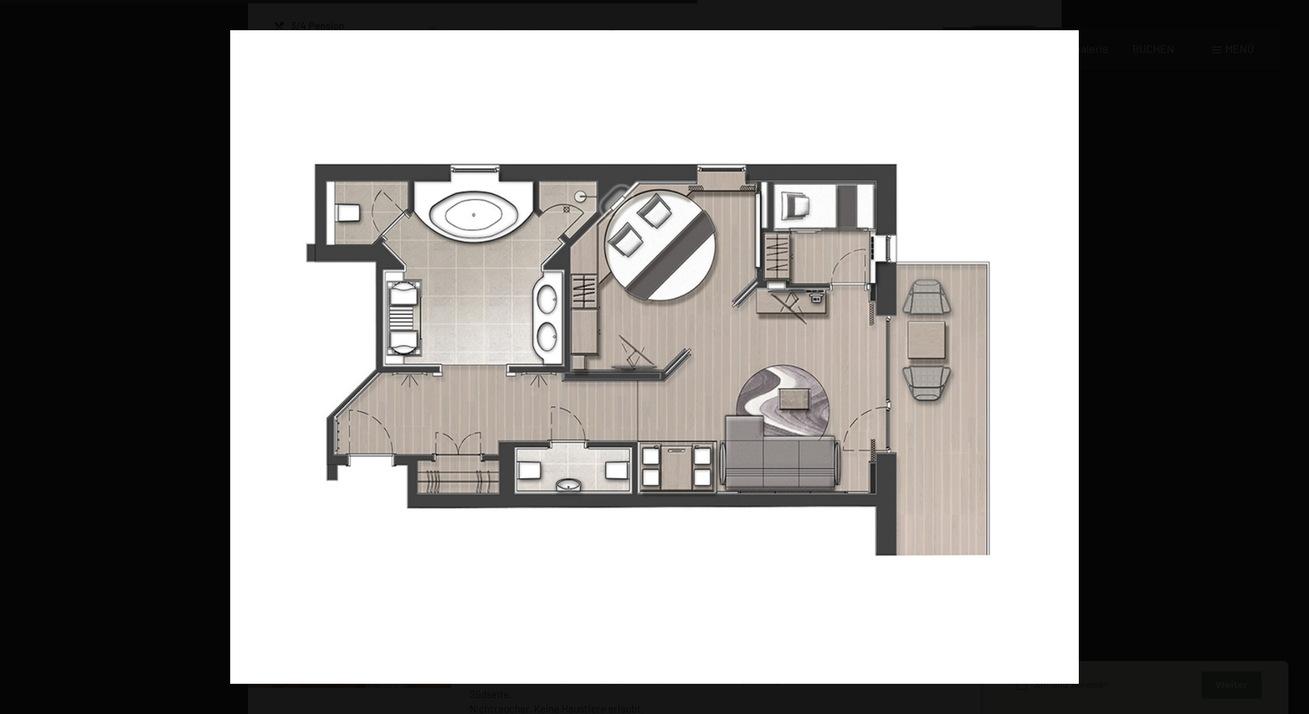
click at [1288, 358] on button "button" at bounding box center [1285, 357] width 48 height 69
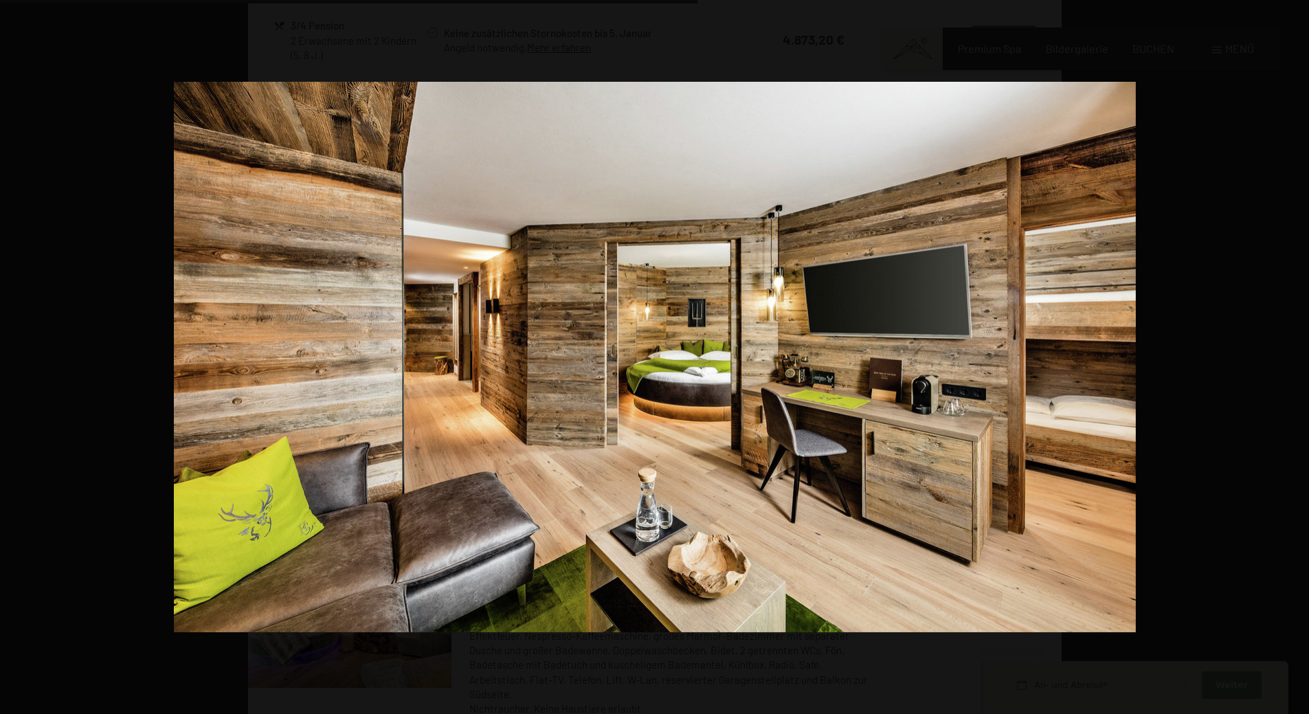
click at [1288, 358] on button "button" at bounding box center [1285, 357] width 48 height 69
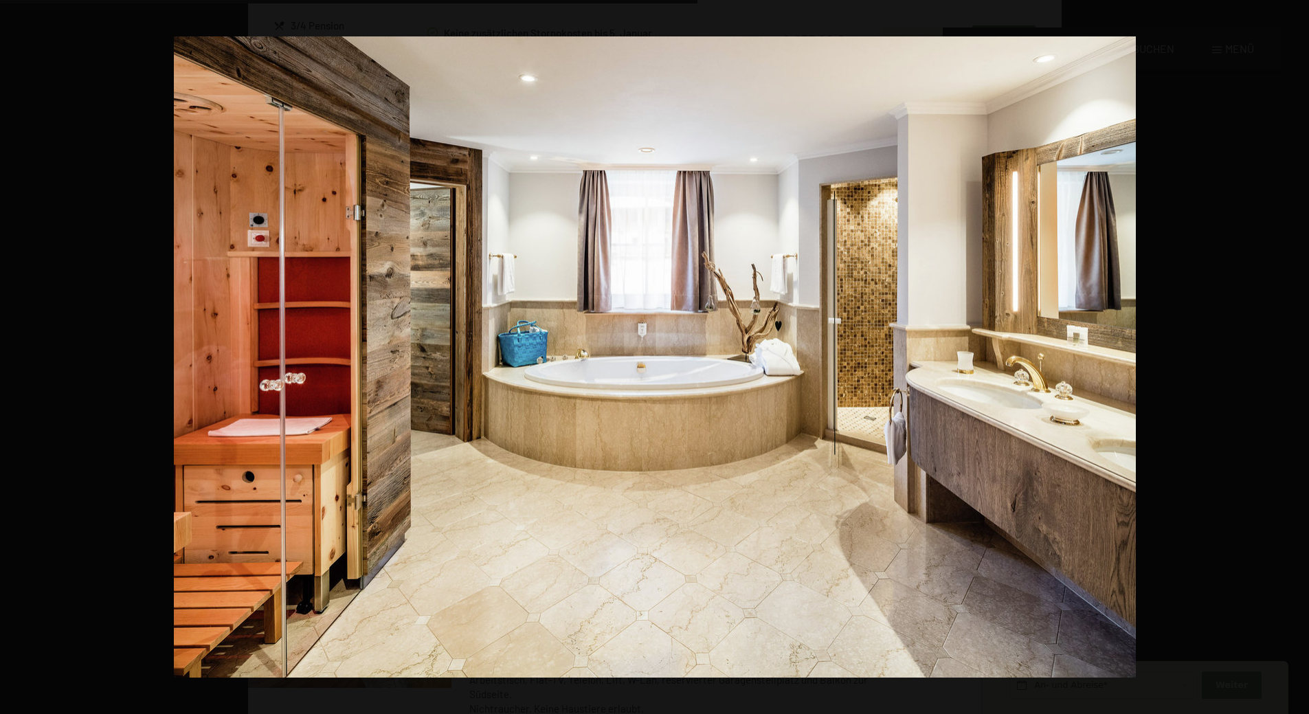
click at [1288, 358] on button "button" at bounding box center [1285, 357] width 48 height 69
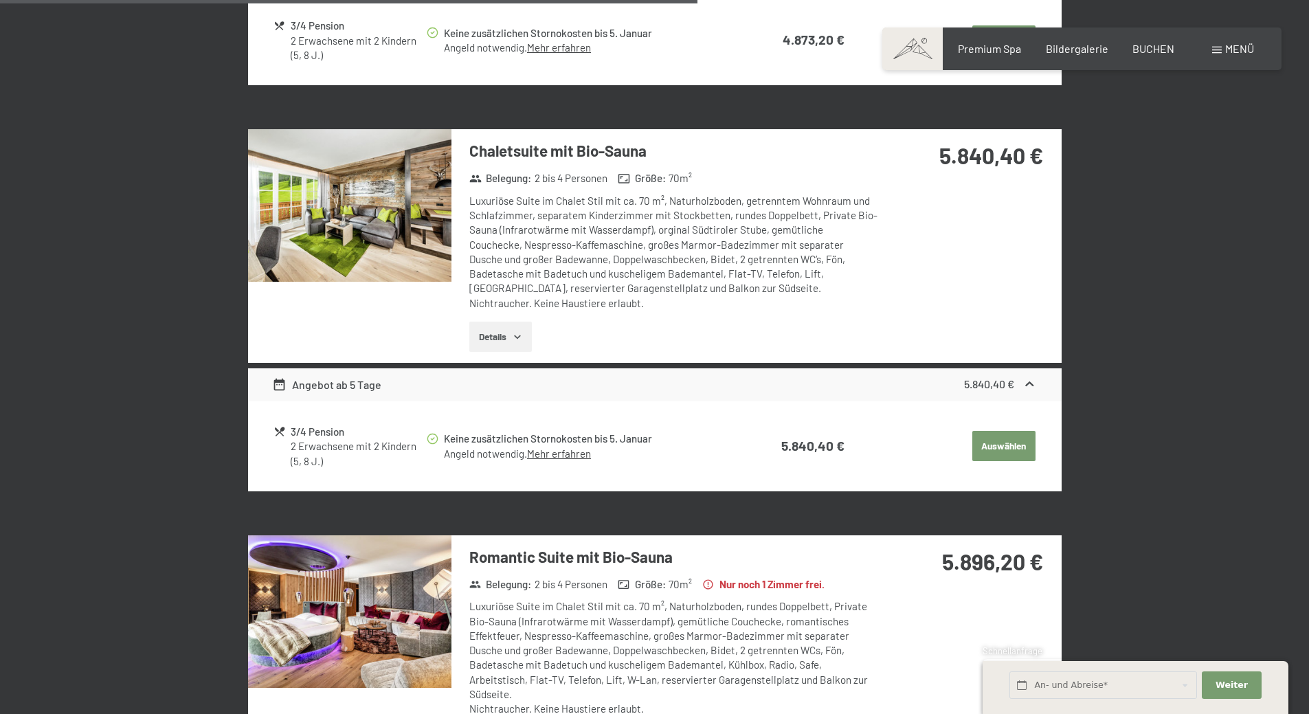
click at [0, 0] on button "button" at bounding box center [0, 0] width 0 height 0
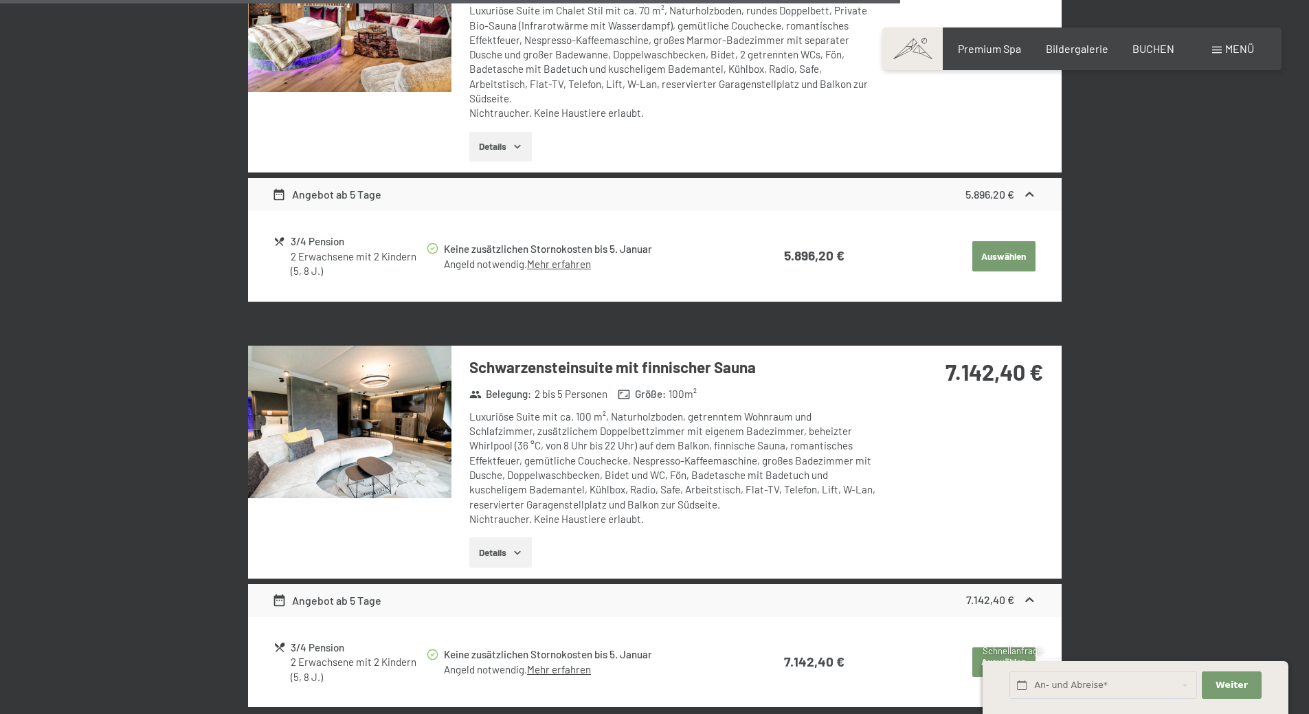
scroll to position [2526, 0]
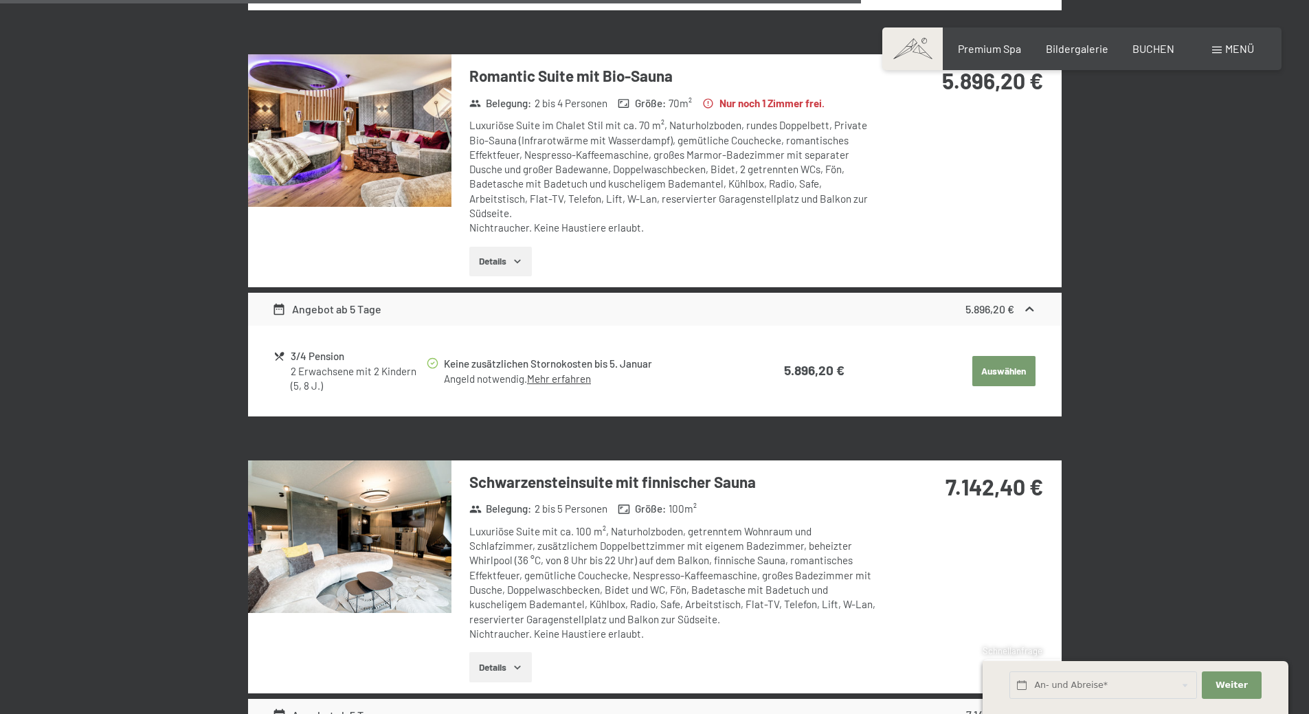
click at [494, 247] on button "Details" at bounding box center [500, 262] width 63 height 30
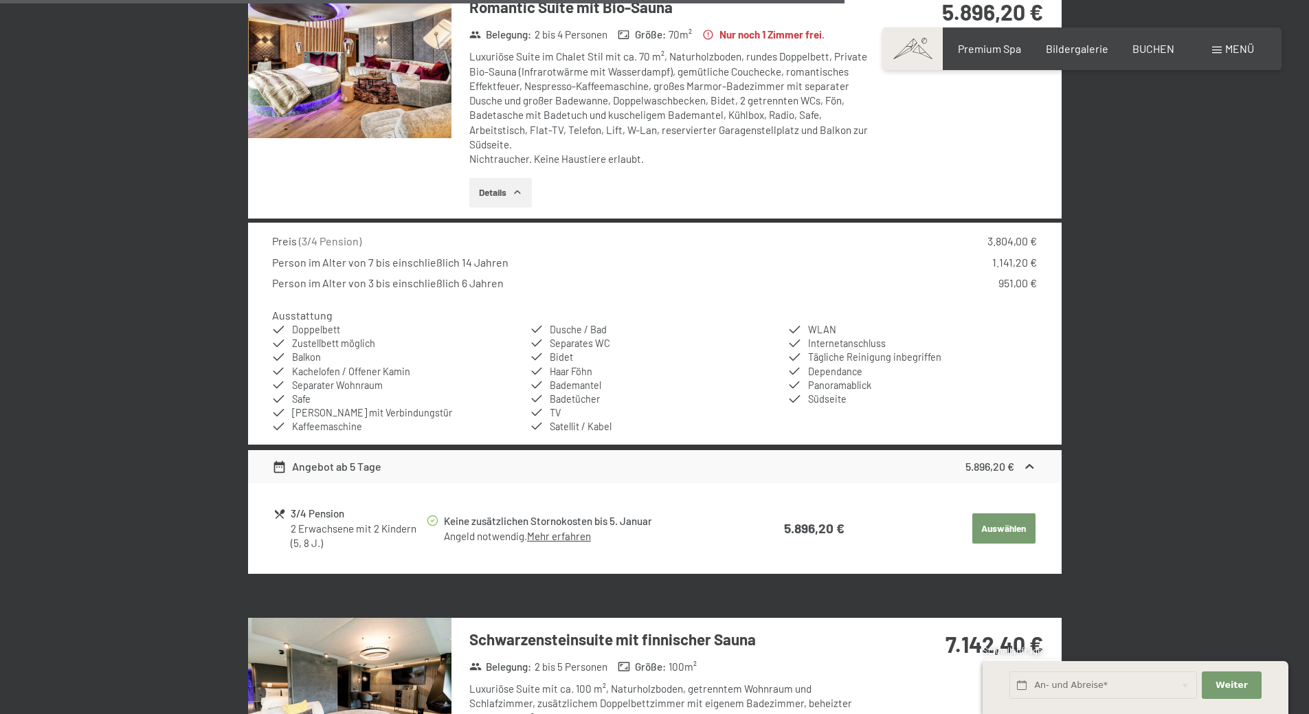
scroll to position [2664, 0]
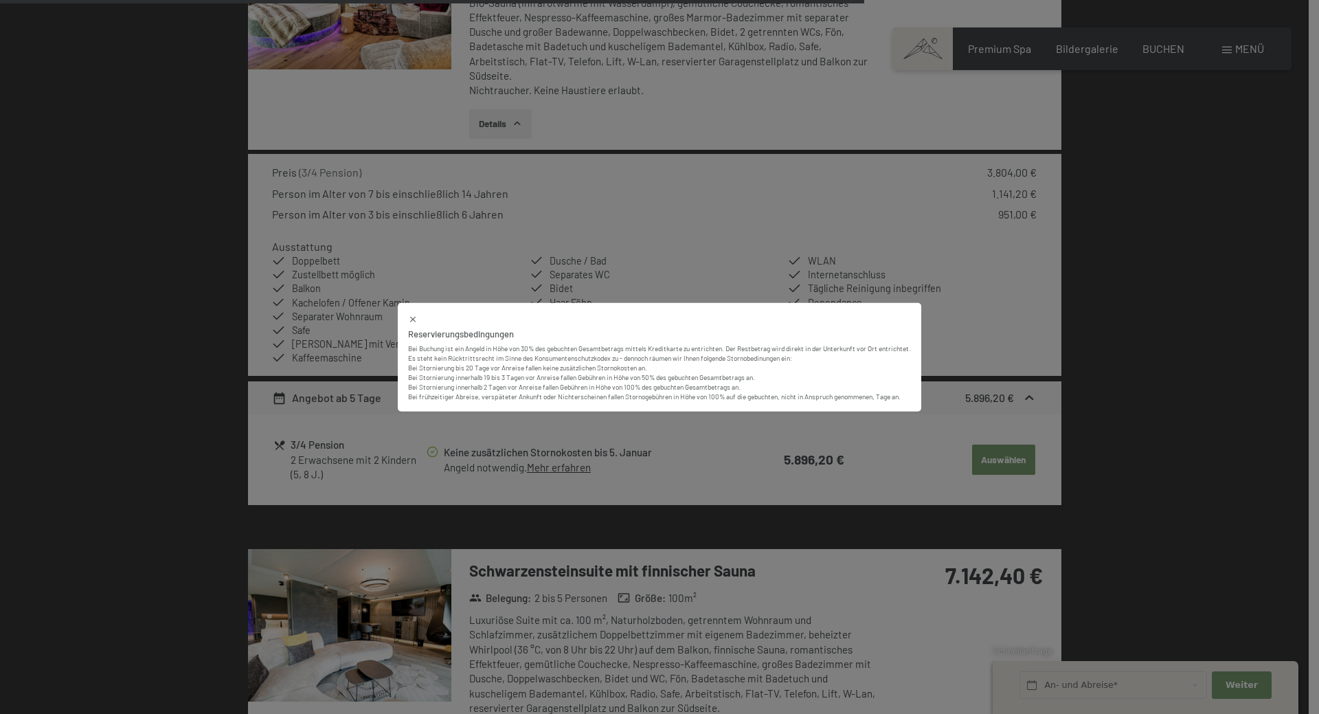
click at [699, 443] on div "Reservierungsbedingungen Bei Buchung ist ein Angeld in Höhe von 30% des gebucht…" at bounding box center [659, 357] width 1319 height 714
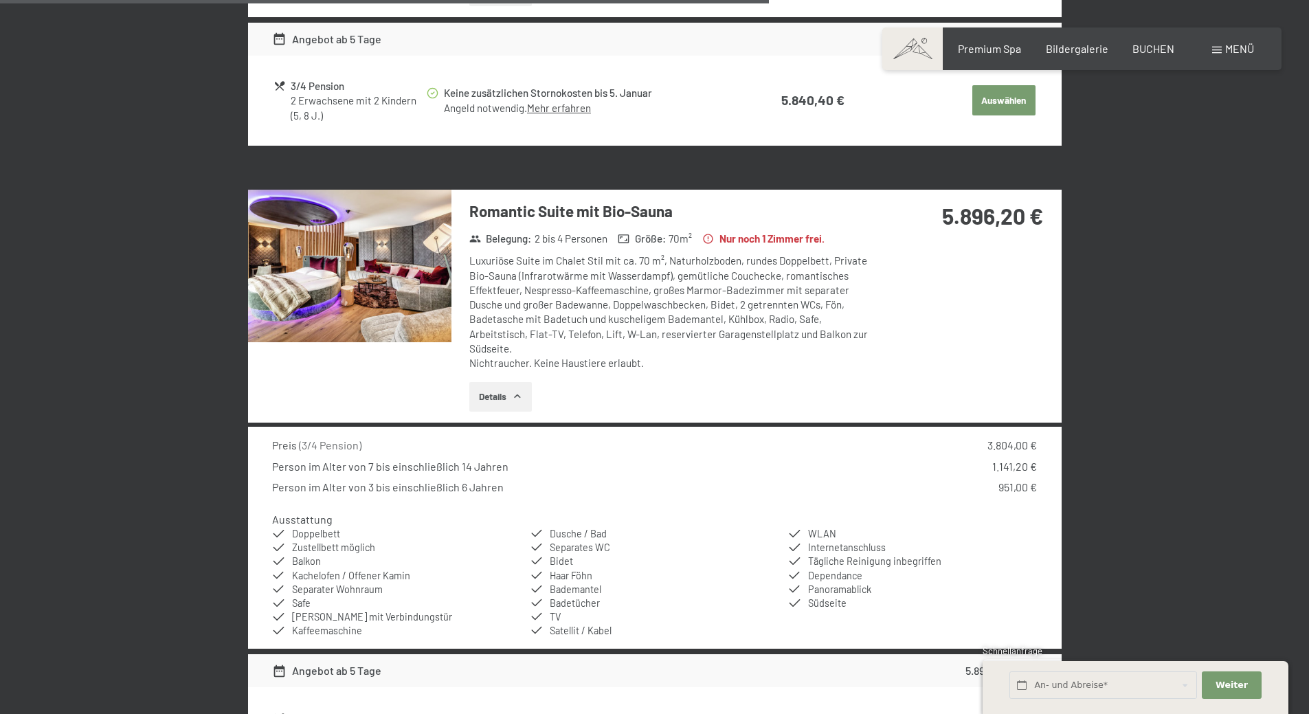
scroll to position [2389, 0]
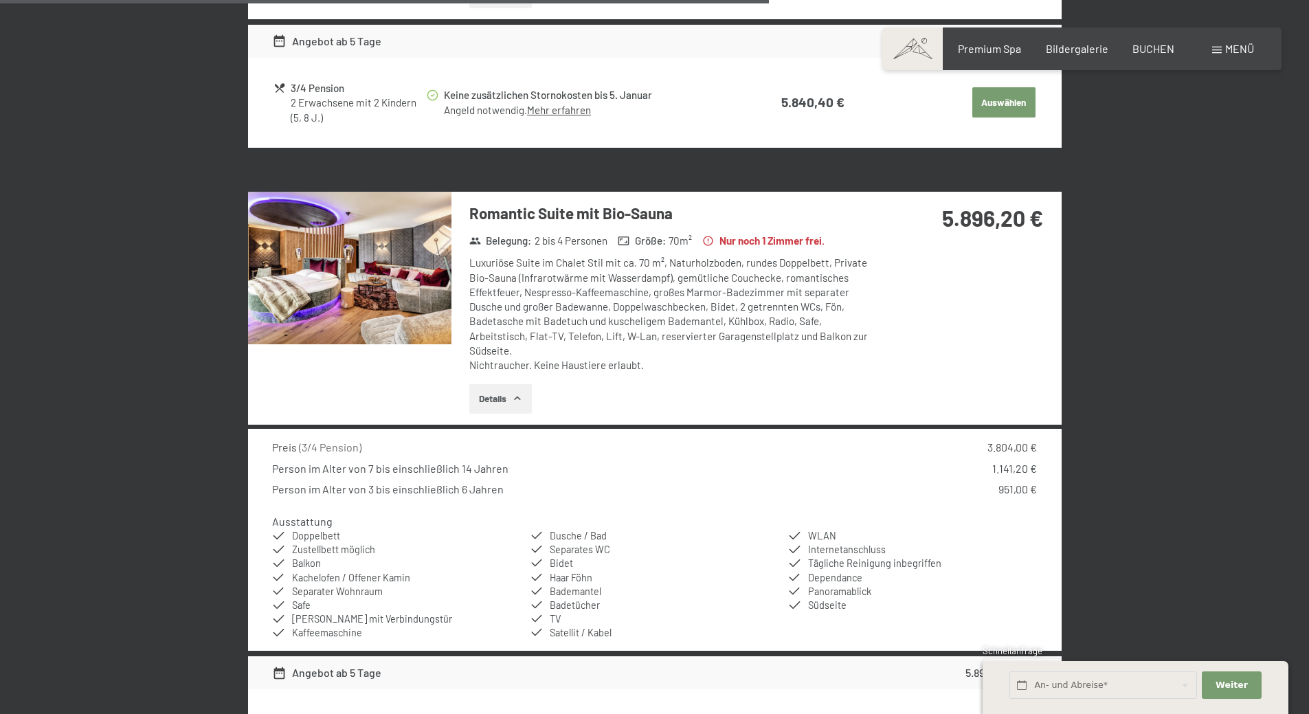
click at [383, 269] on img at bounding box center [349, 268] width 203 height 153
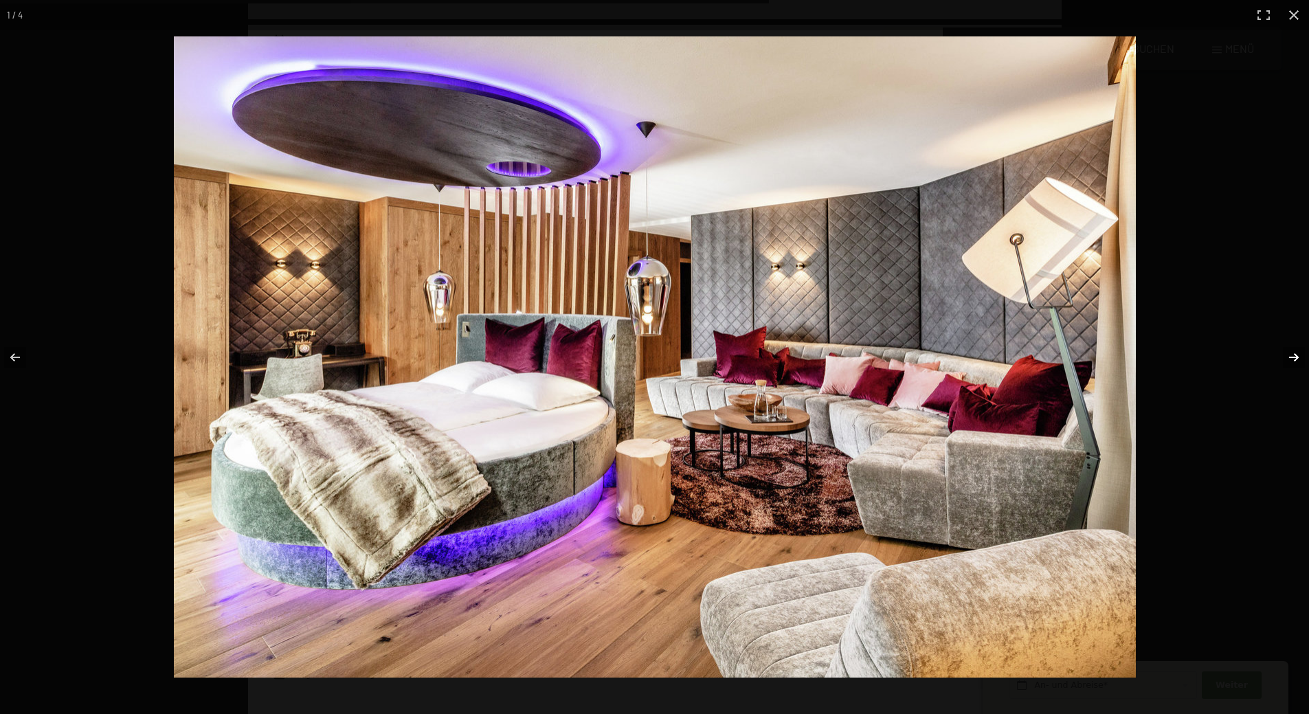
click at [1290, 356] on button "button" at bounding box center [1285, 357] width 48 height 69
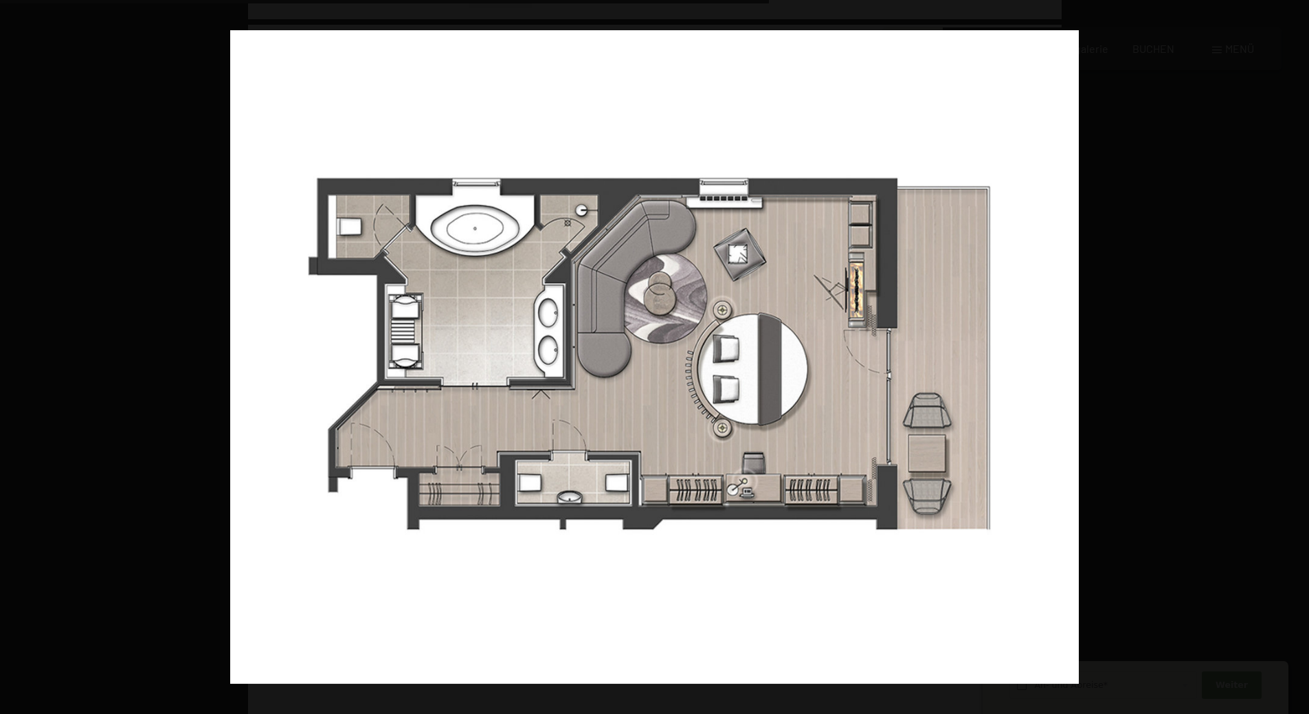
click at [1290, 356] on button "button" at bounding box center [1285, 357] width 48 height 69
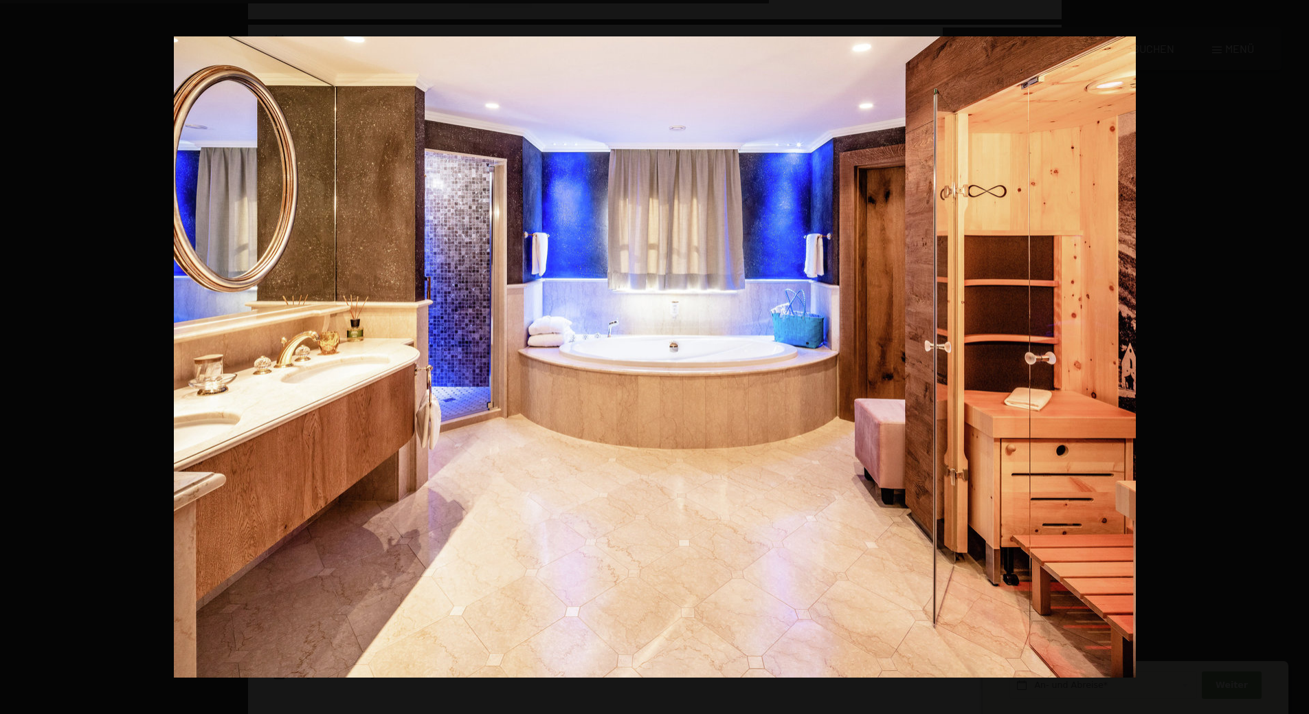
click at [1290, 356] on button "button" at bounding box center [1285, 357] width 48 height 69
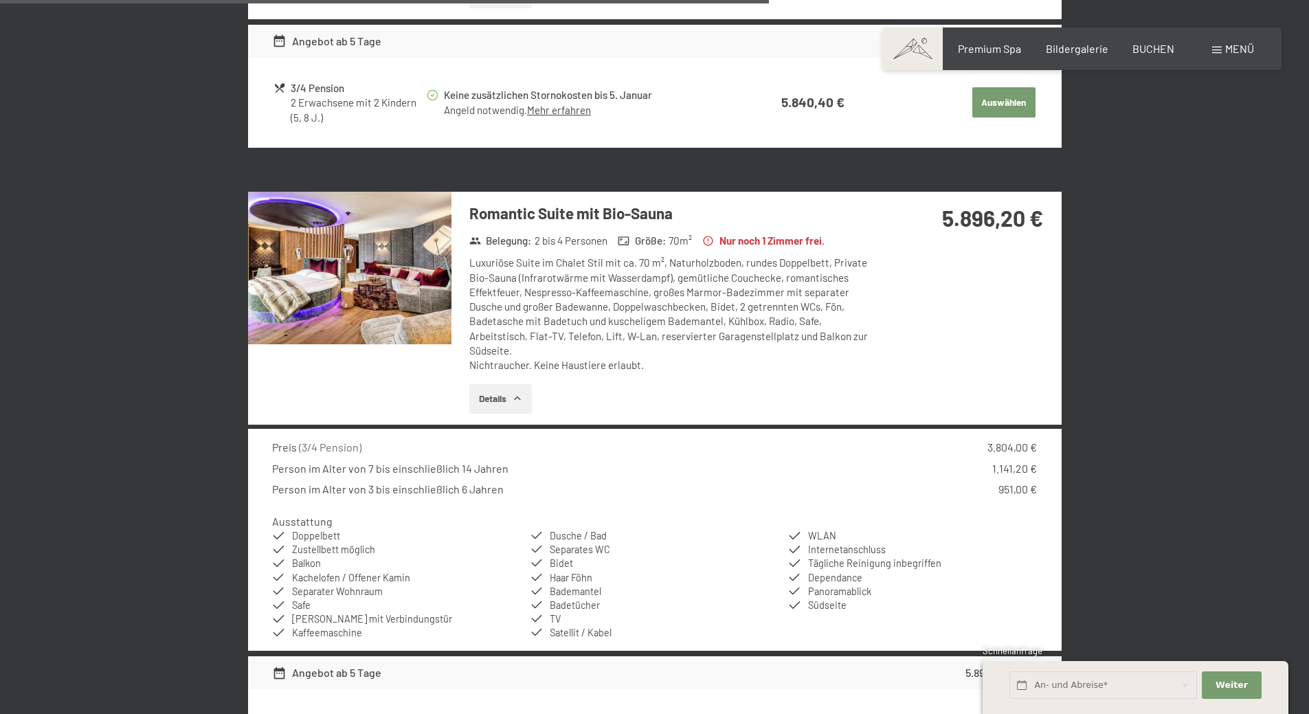
click at [0, 0] on button "button" at bounding box center [0, 0] width 0 height 0
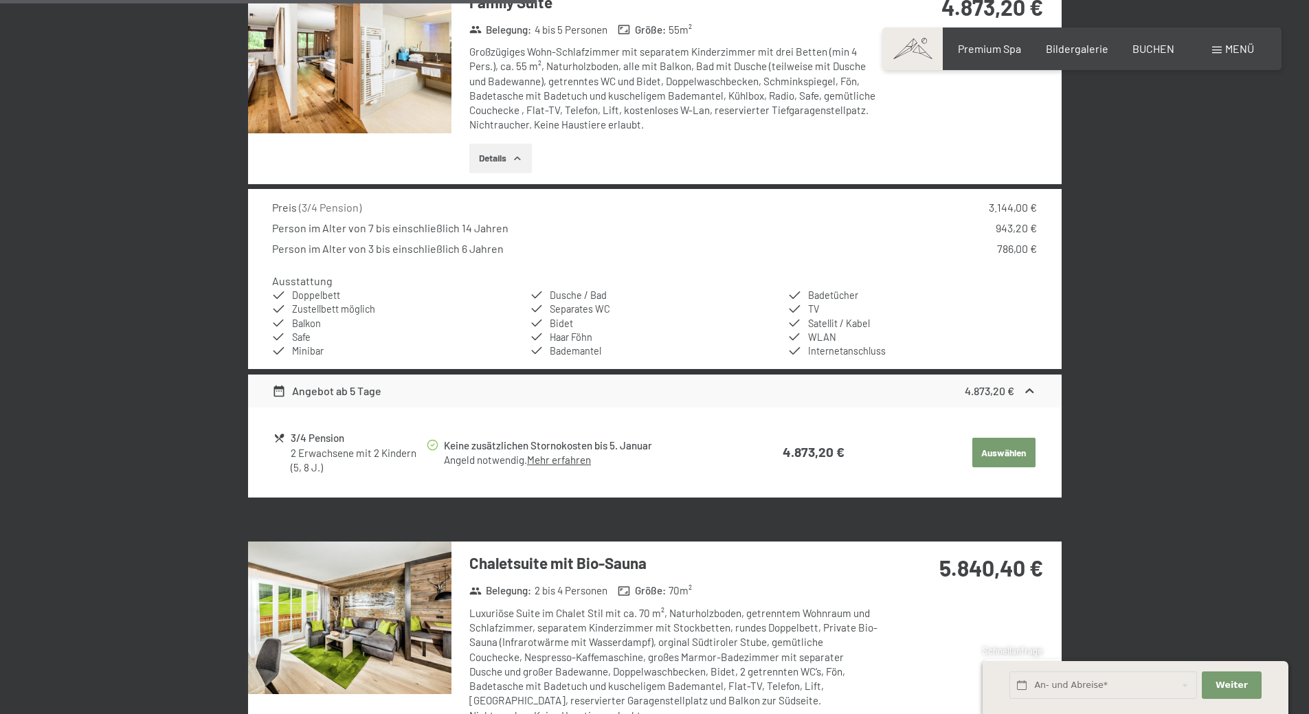
scroll to position [1702, 0]
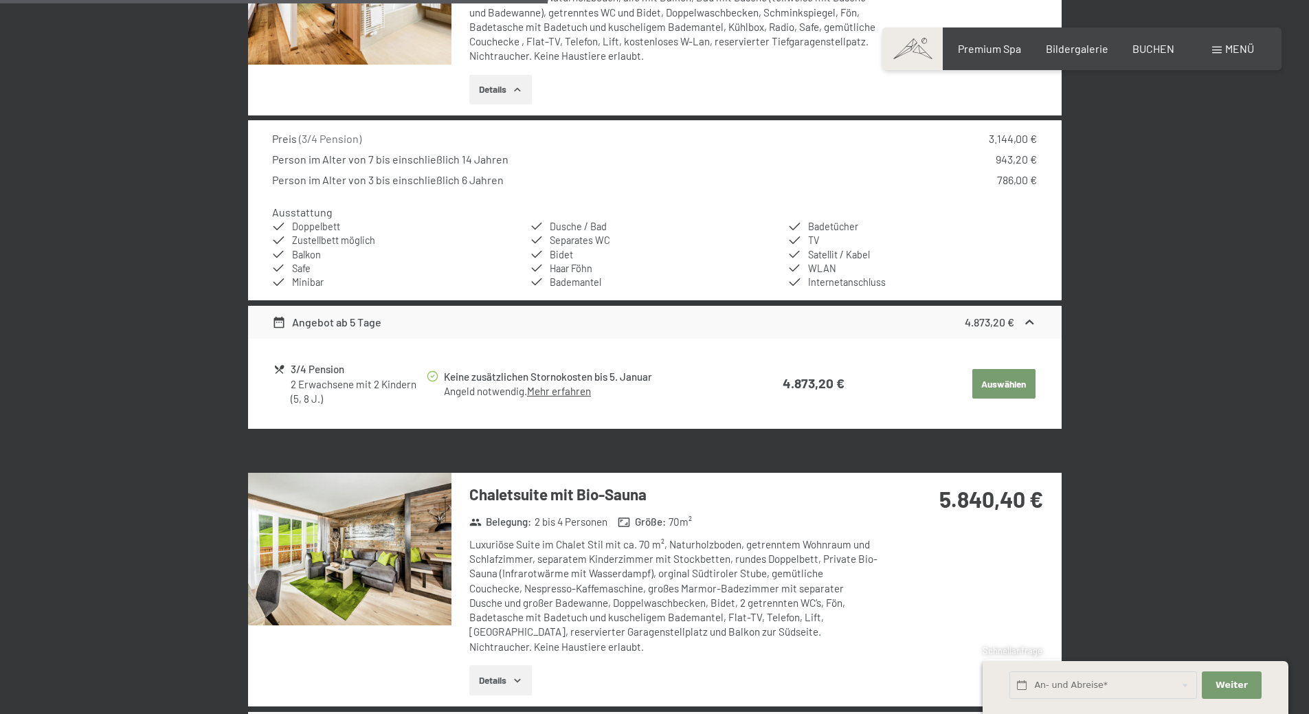
click at [393, 565] on img at bounding box center [349, 549] width 203 height 153
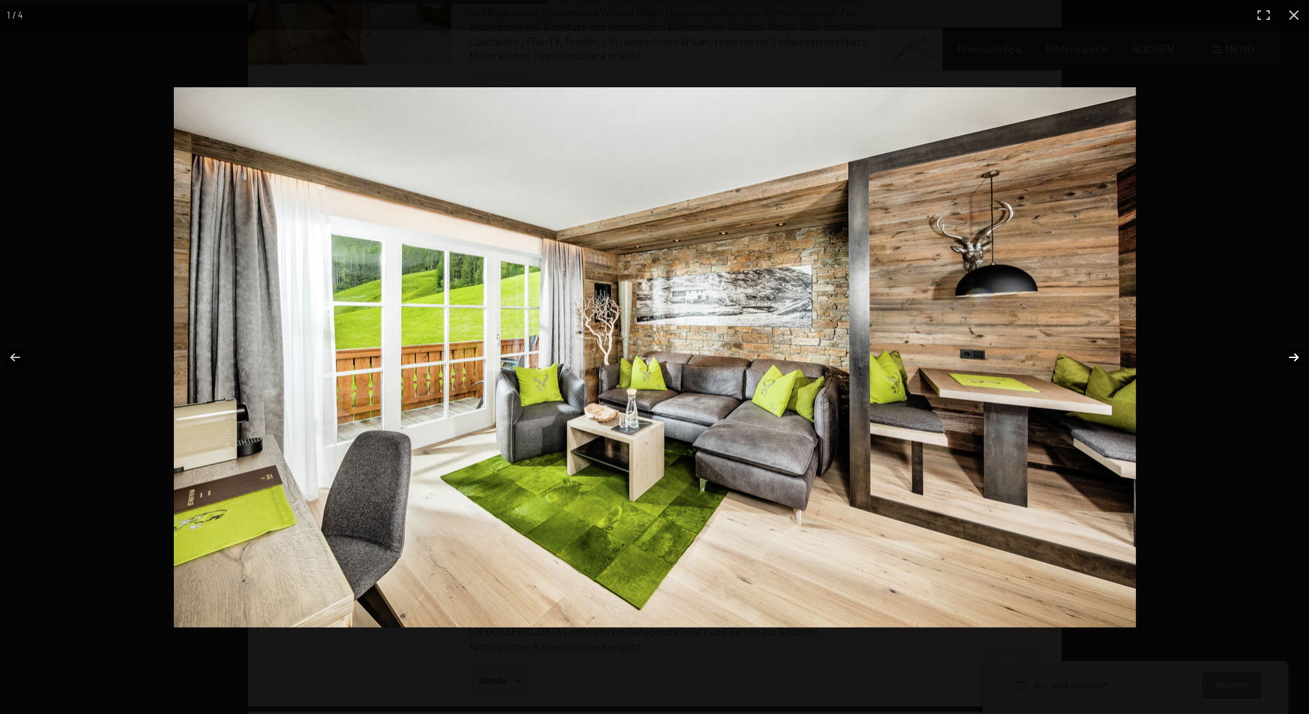
click at [1290, 358] on button "button" at bounding box center [1285, 357] width 48 height 69
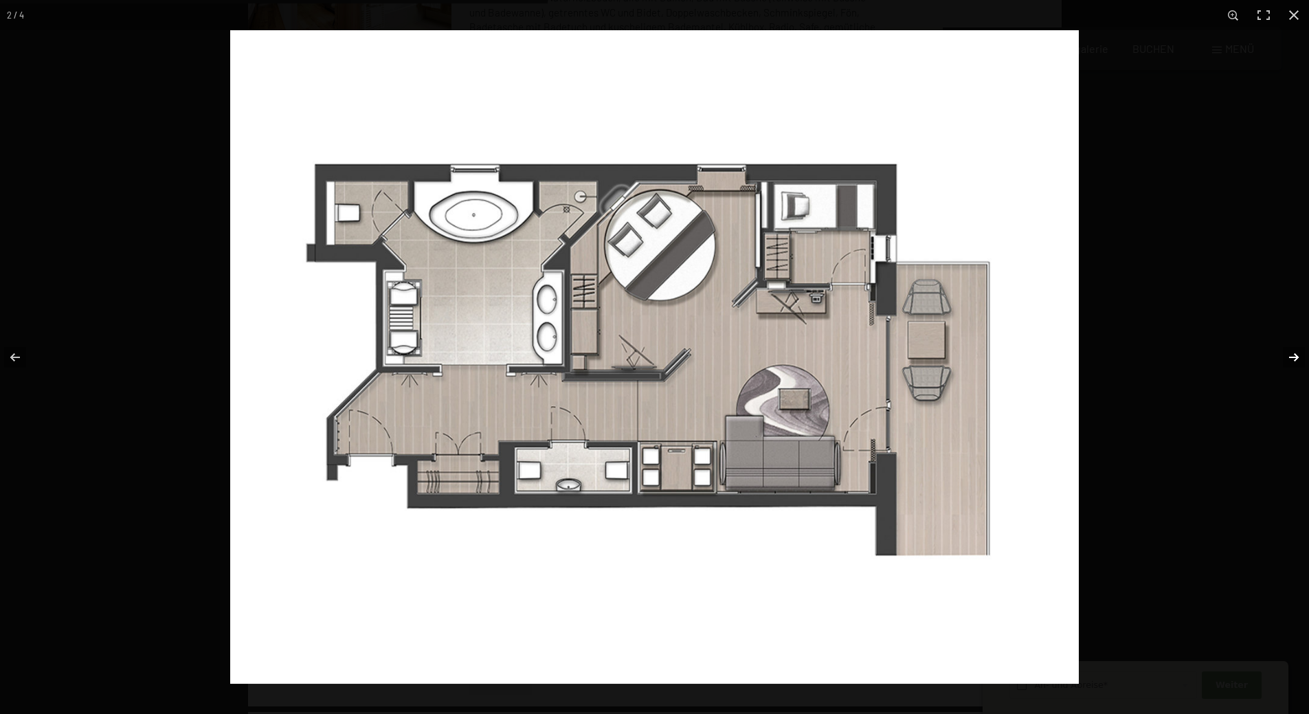
click at [1293, 359] on button "button" at bounding box center [1285, 357] width 48 height 69
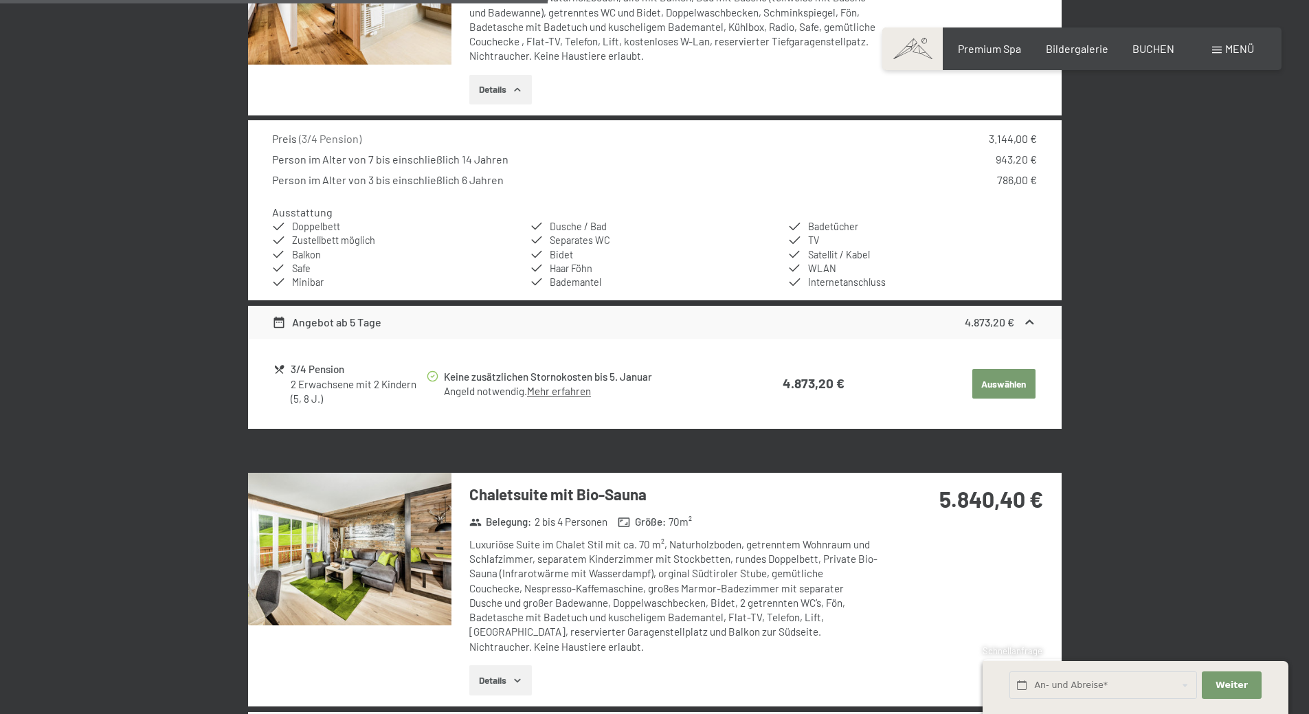
click at [0, 0] on button "button" at bounding box center [0, 0] width 0 height 0
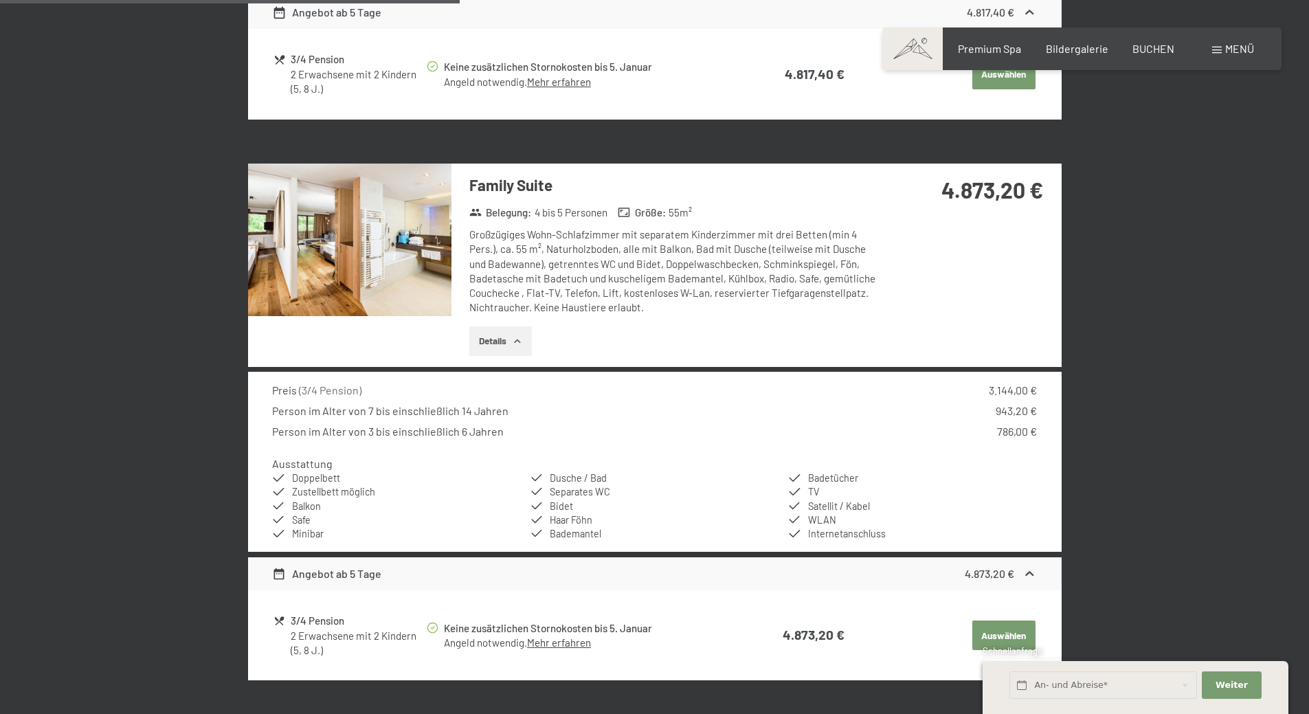
scroll to position [1427, 0]
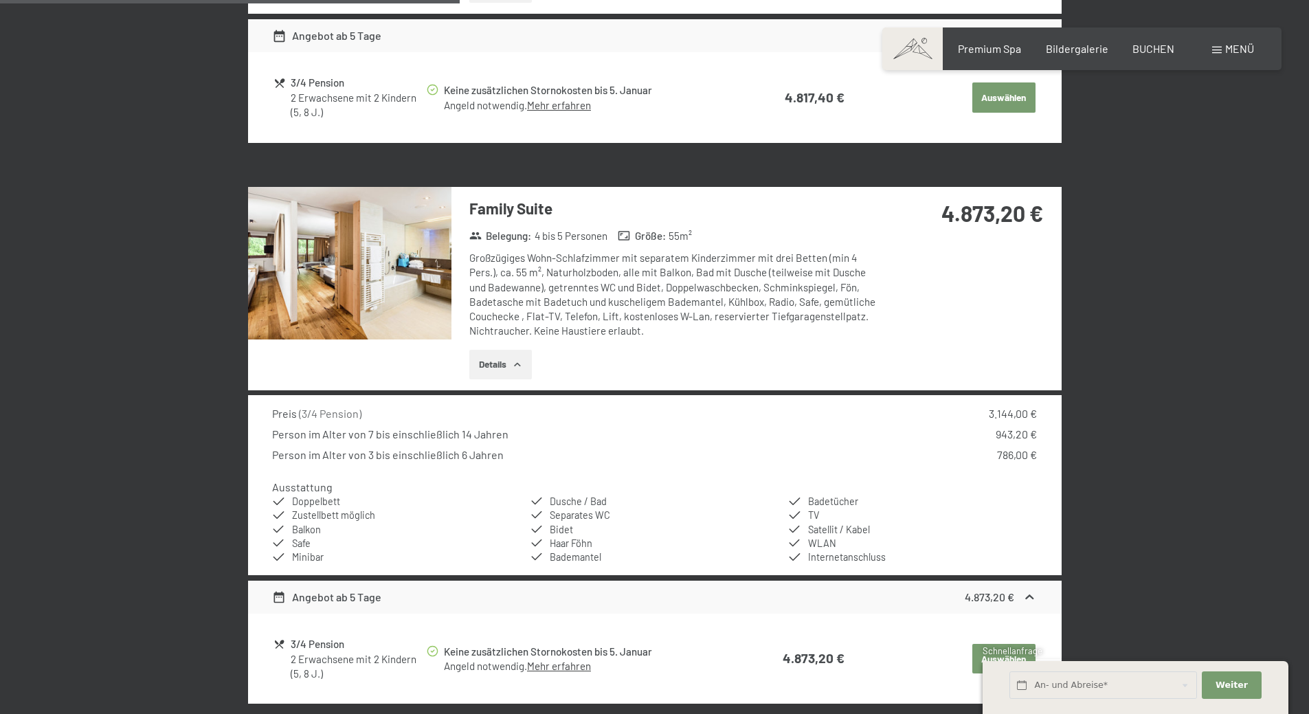
click at [394, 252] on img at bounding box center [349, 263] width 203 height 153
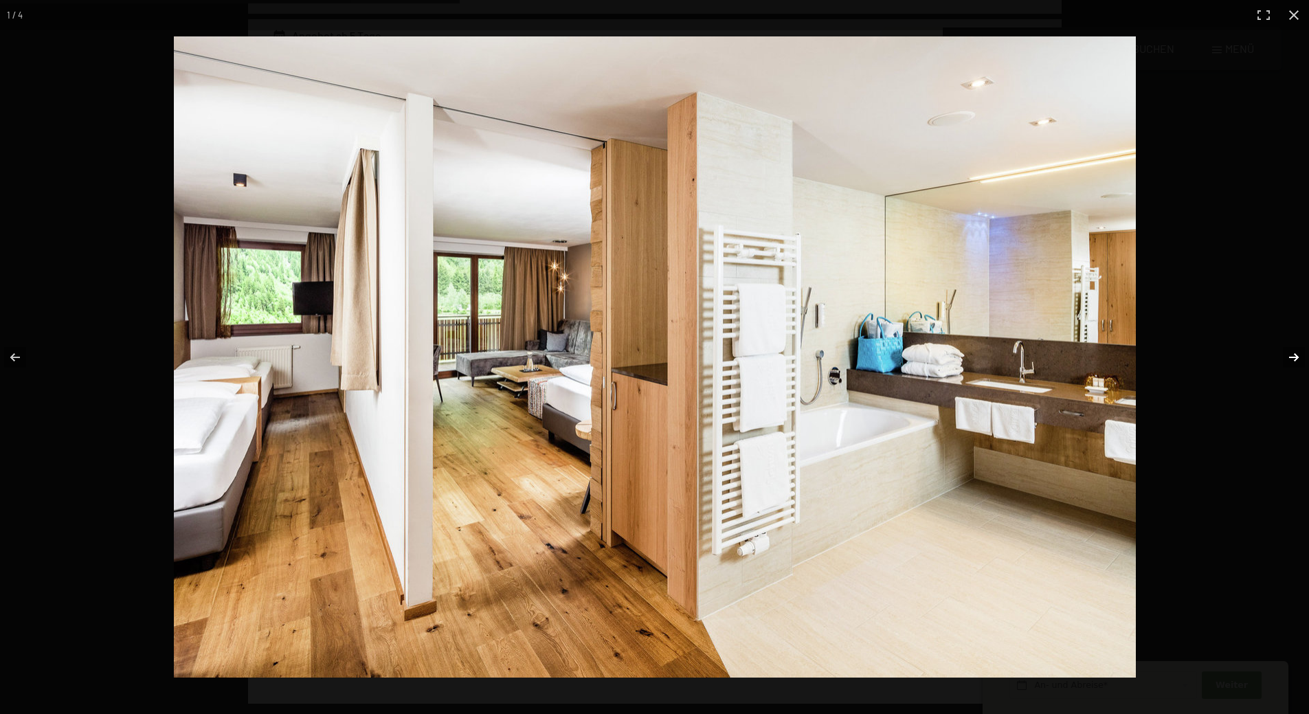
click at [1296, 360] on button "button" at bounding box center [1285, 357] width 48 height 69
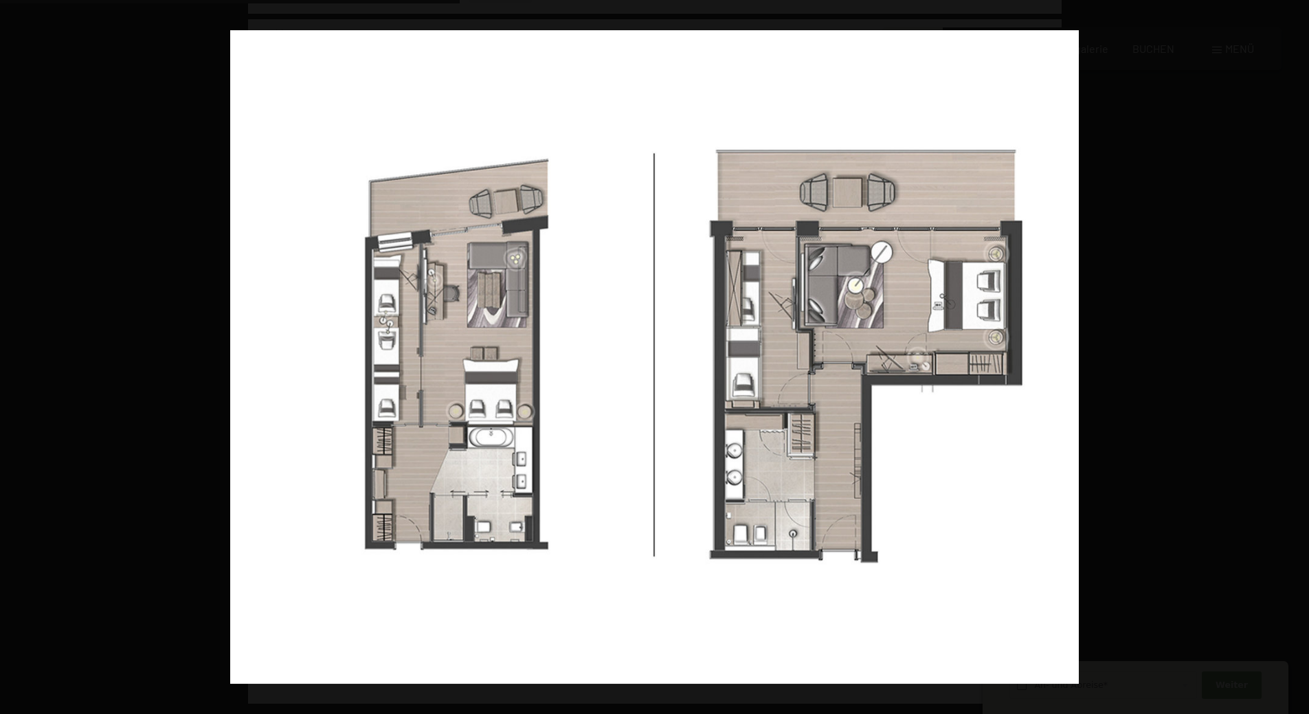
click at [1296, 360] on button "button" at bounding box center [1285, 357] width 48 height 69
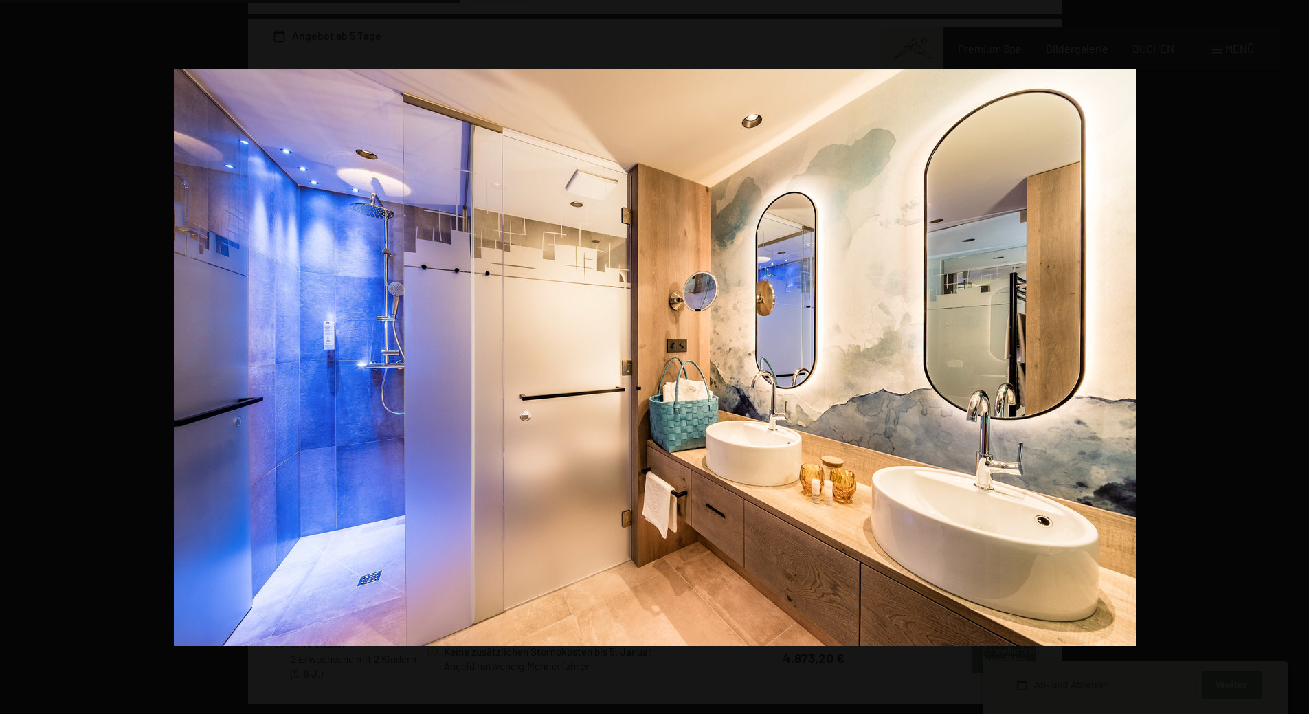
click at [1296, 360] on button "button" at bounding box center [1285, 357] width 48 height 69
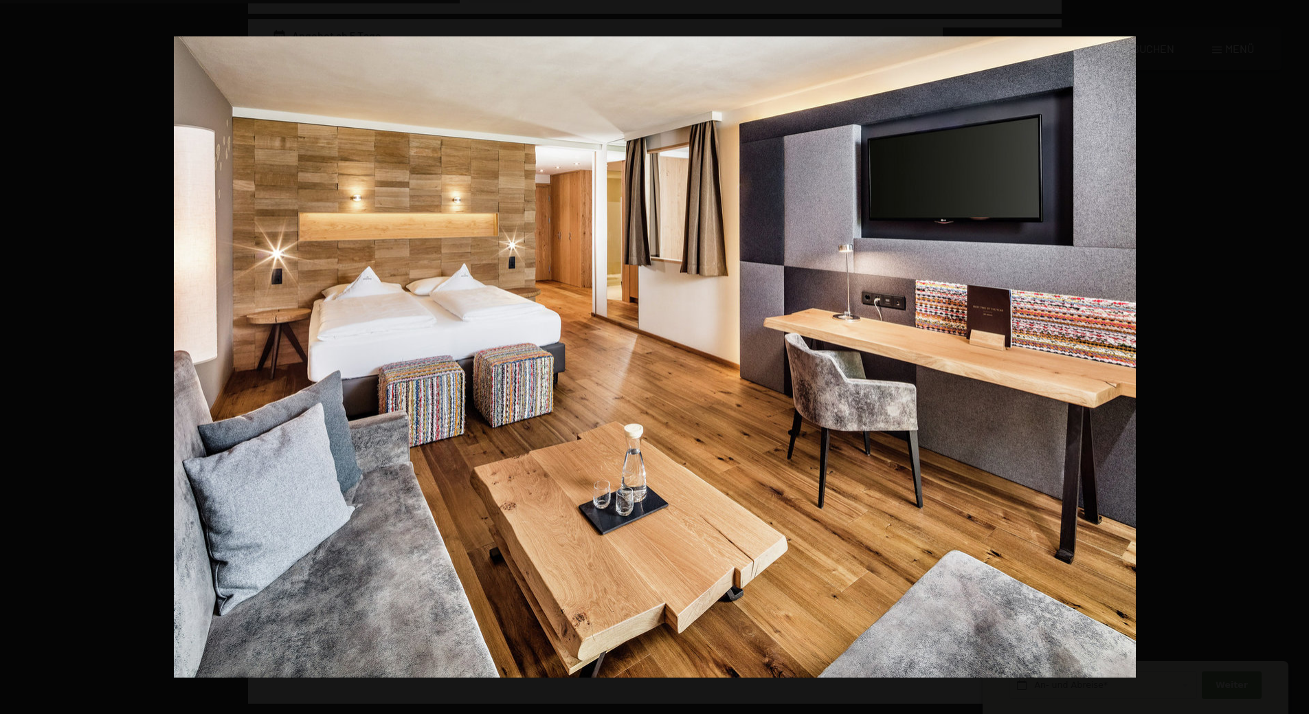
click at [1296, 360] on button "button" at bounding box center [1285, 357] width 48 height 69
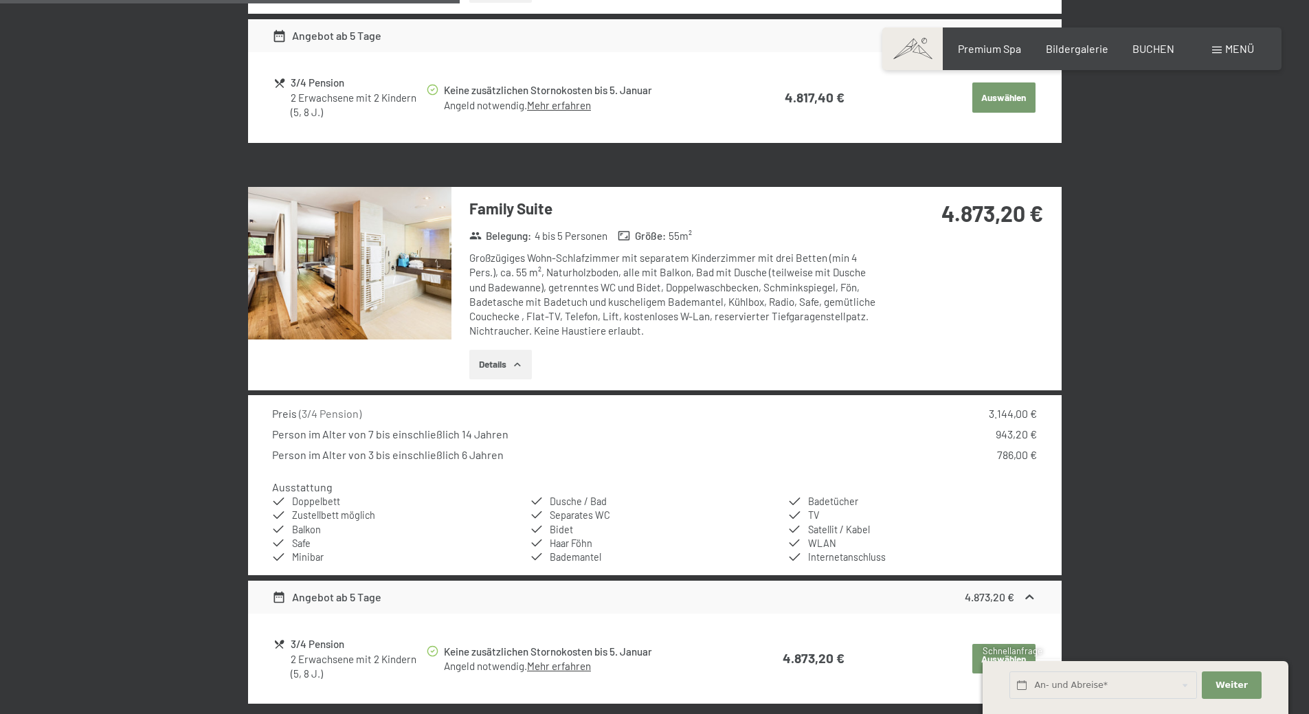
click at [0, 0] on button "button" at bounding box center [0, 0] width 0 height 0
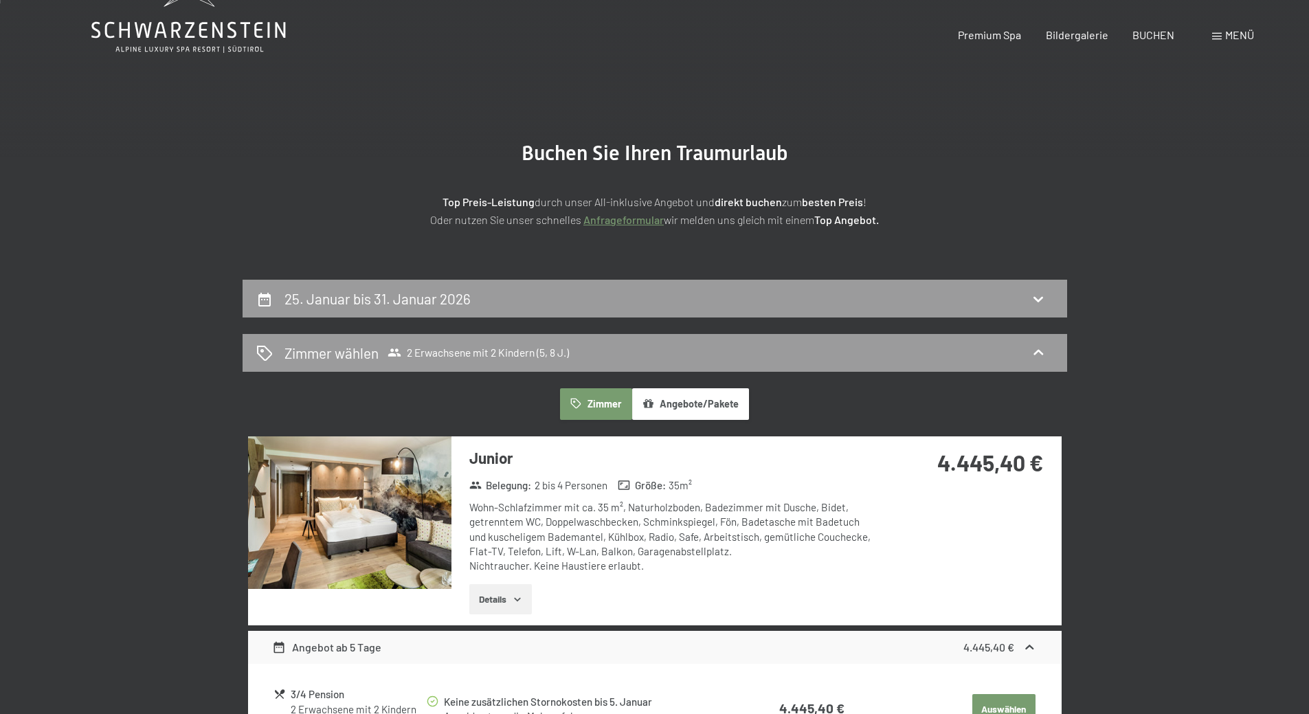
scroll to position [0, 0]
